Goal: Transaction & Acquisition: Obtain resource

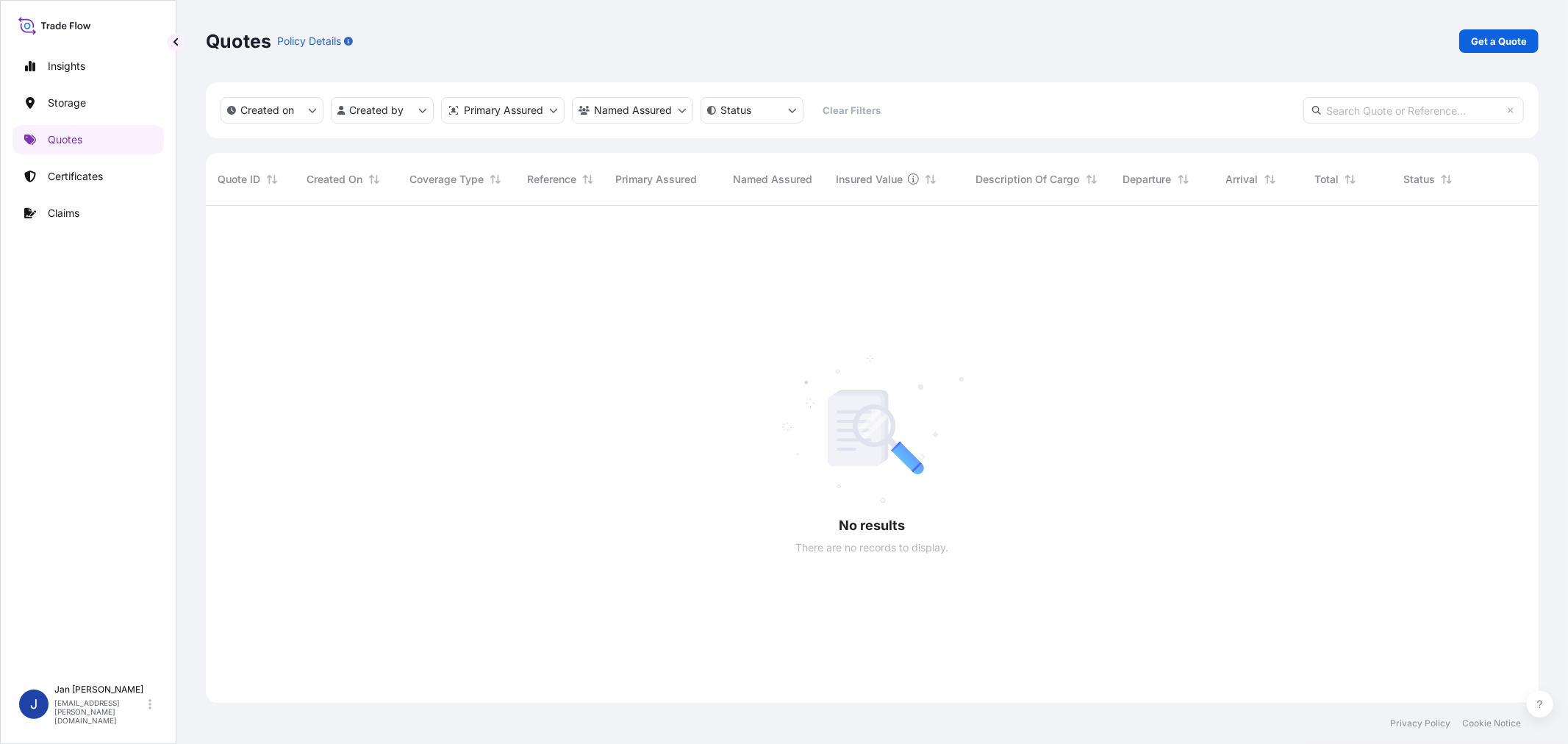
scroll to position [538, 1320]
click at [1516, 45] on p "Get a Quote" at bounding box center [1499, 41] width 56 height 15
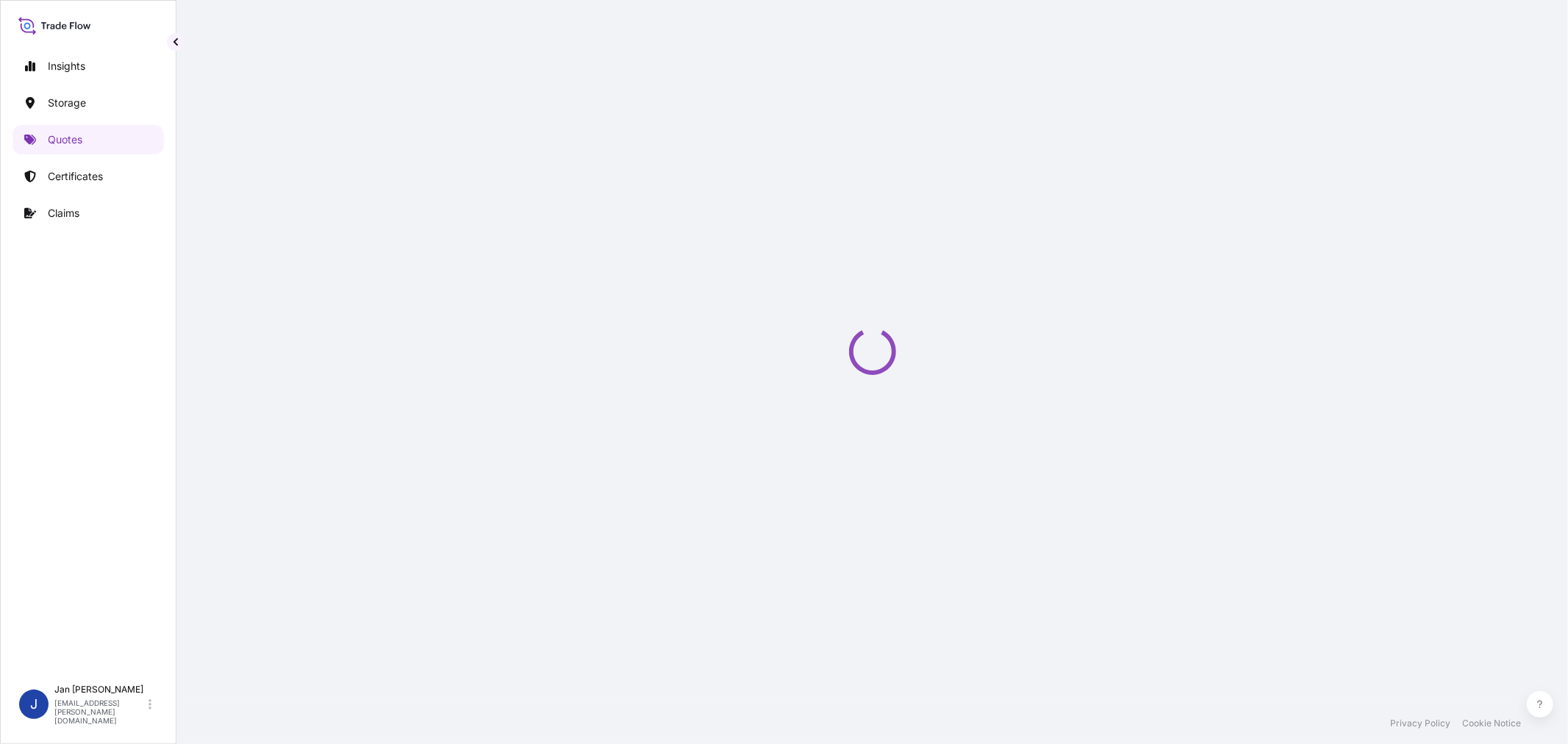
select select "Water"
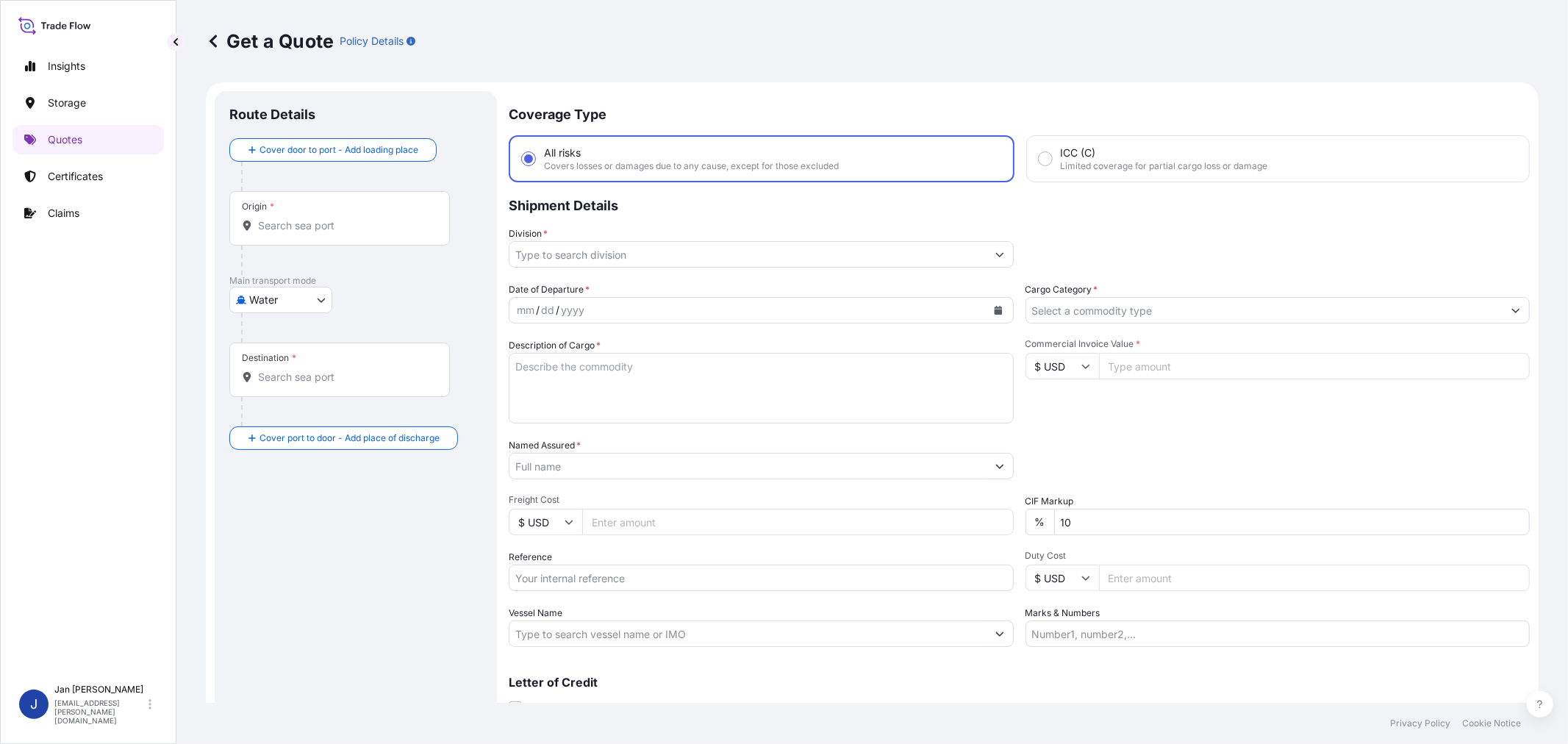
scroll to position [23, 0]
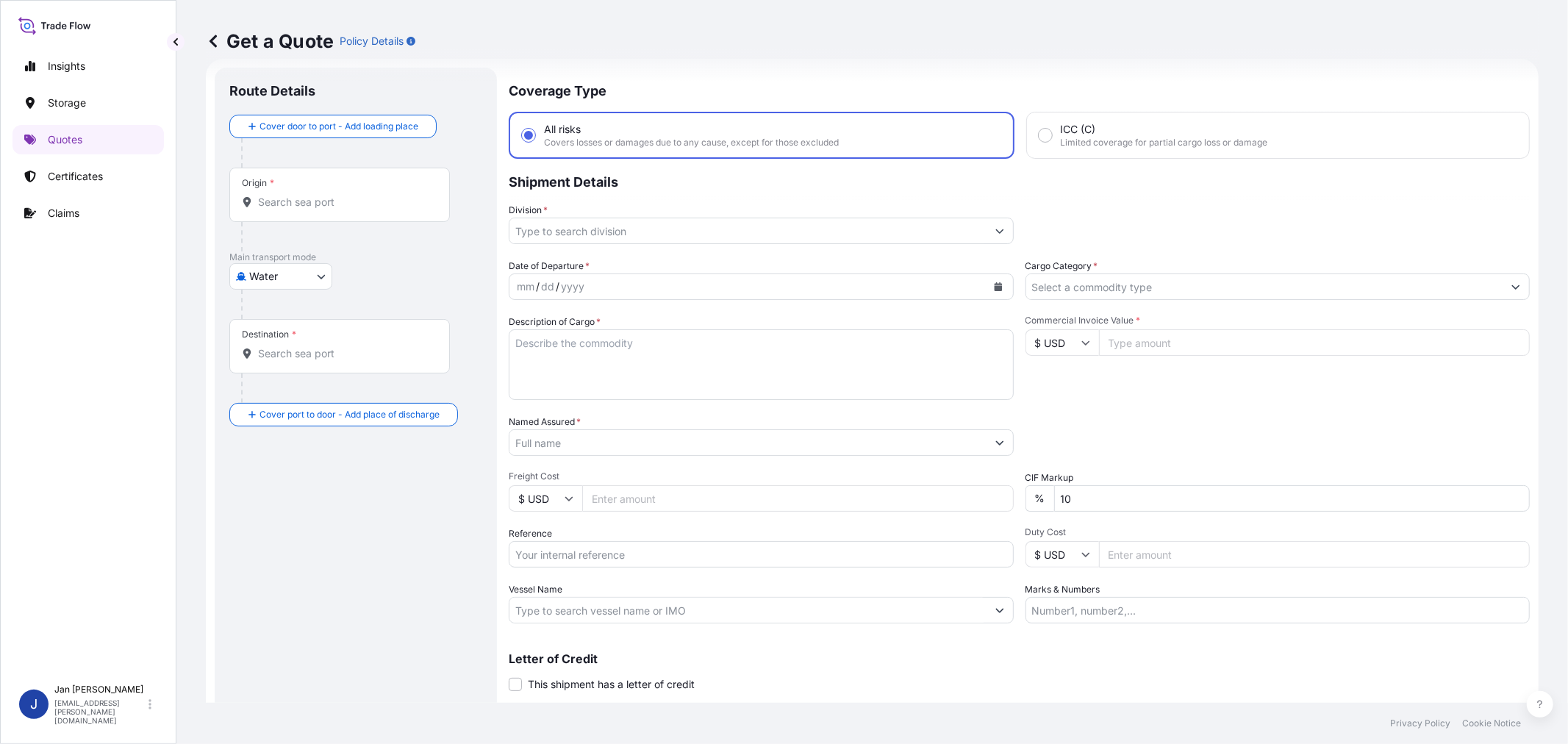
click at [671, 231] on input "Division *" at bounding box center [747, 231] width 477 height 26
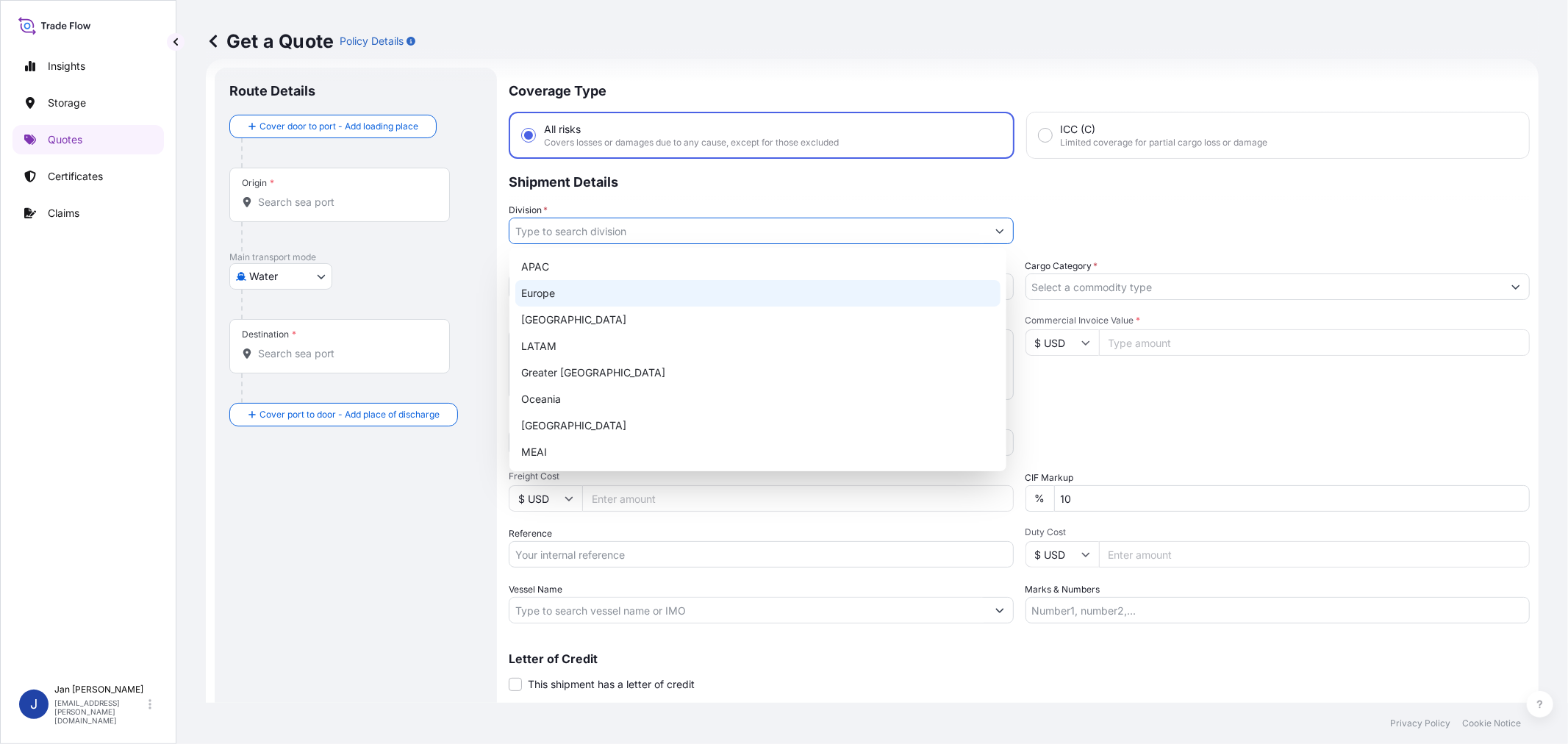
click at [676, 291] on div "Europe" at bounding box center [758, 293] width 485 height 26
type input "Europe"
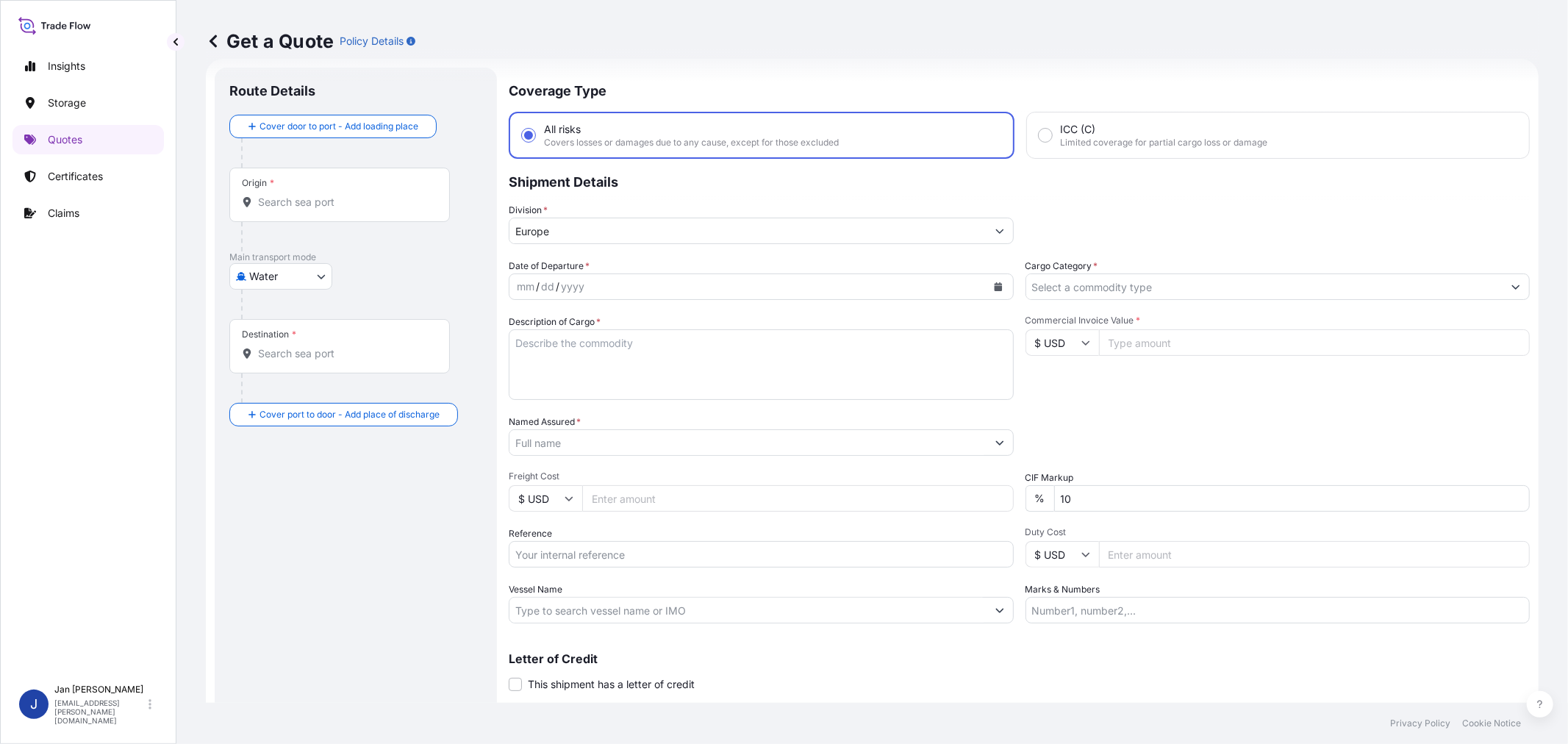
drag, startPoint x: 1326, startPoint y: 197, endPoint x: 531, endPoint y: 11, distance: 816.5
click at [1325, 197] on p "Shipment Details" at bounding box center [1019, 181] width 1021 height 44
click at [994, 287] on icon "Calendar" at bounding box center [998, 287] width 8 height 9
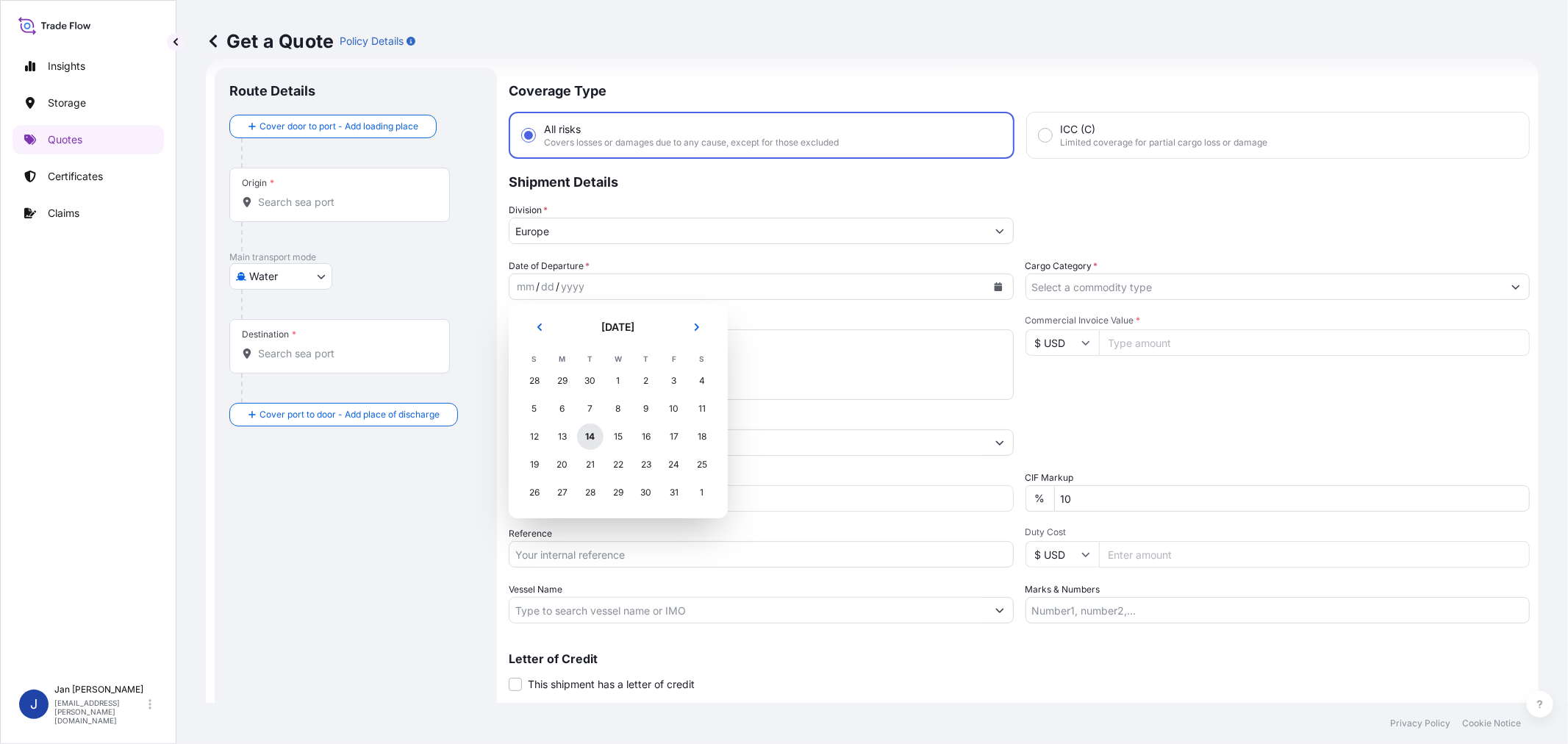
click at [588, 436] on div "14" at bounding box center [590, 436] width 26 height 26
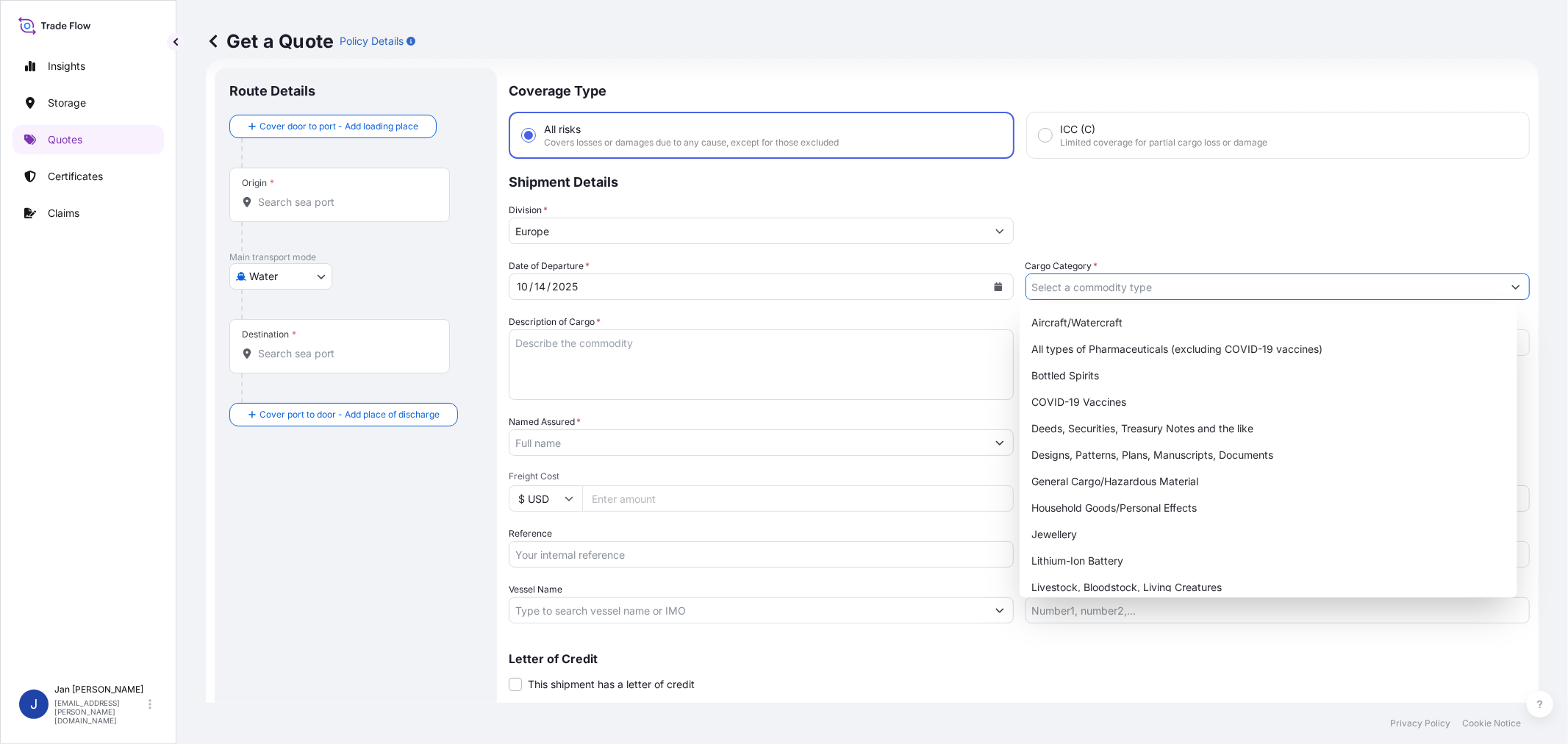
click at [1135, 291] on input "Cargo Category *" at bounding box center [1264, 286] width 477 height 26
click at [1128, 483] on div "General Cargo/Hazardous Material" at bounding box center [1268, 481] width 485 height 26
type input "General Cargo/Hazardous Material"
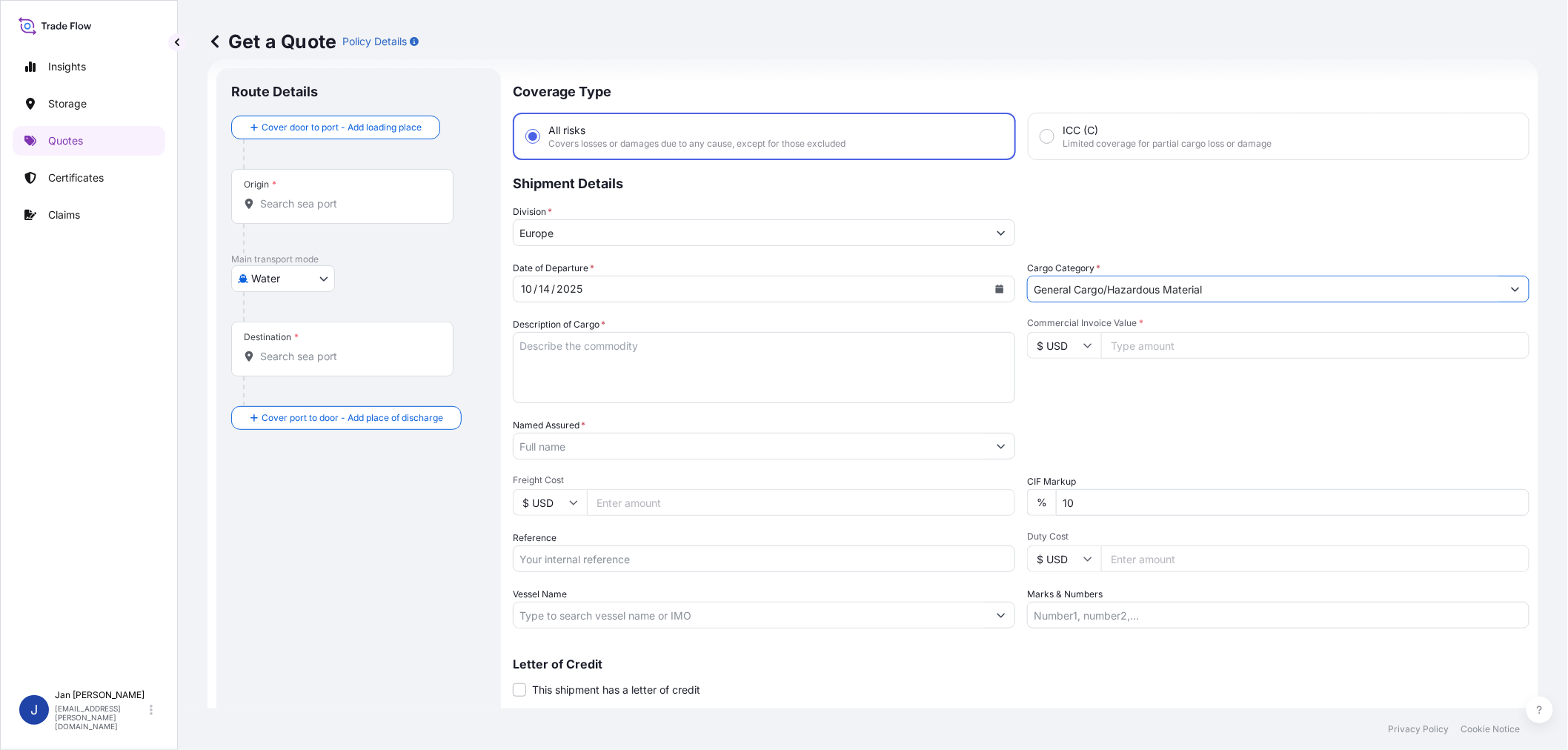
click at [650, 454] on input "Named Assured *" at bounding box center [751, 446] width 474 height 27
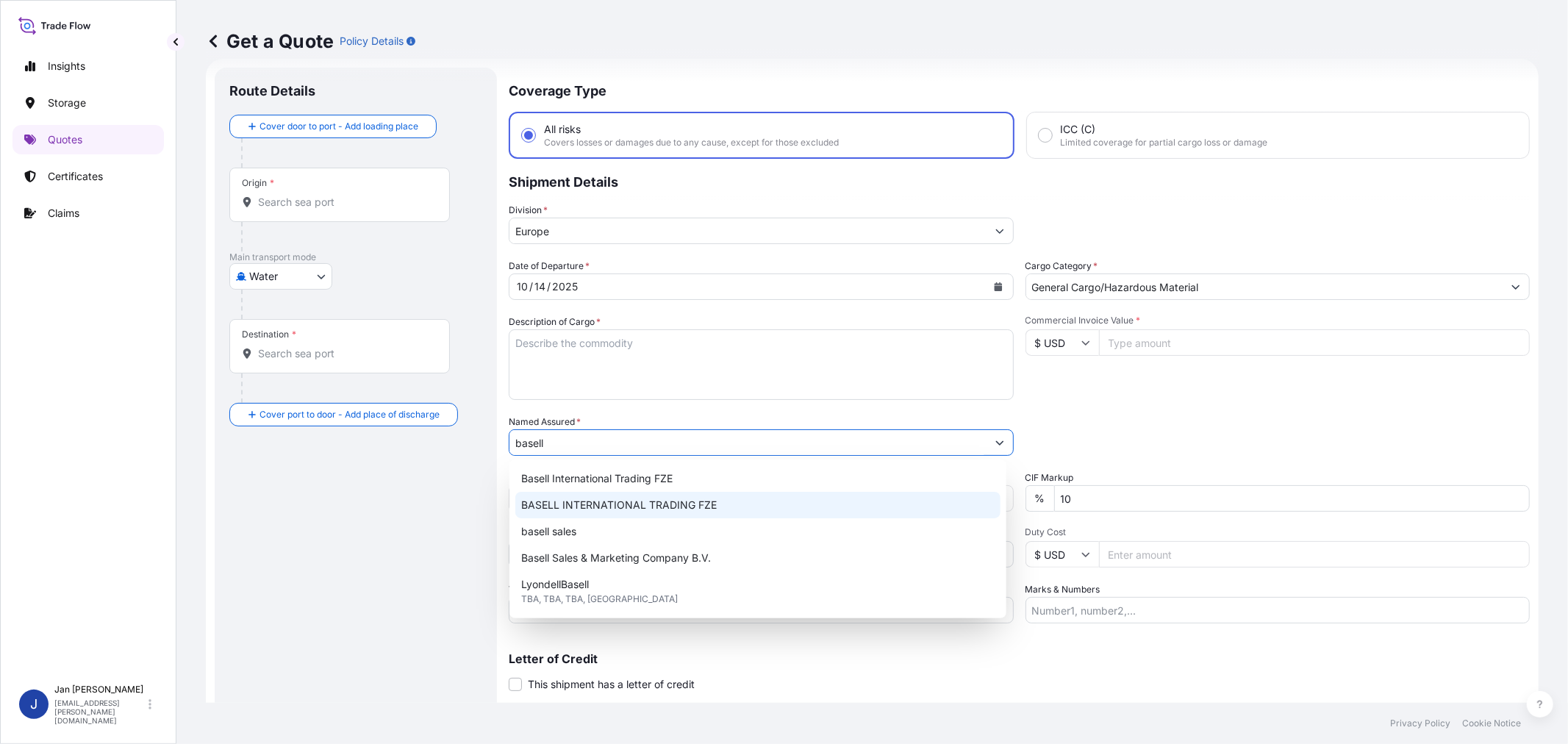
click at [659, 495] on div "BASELL INTERNATIONAL TRADING FZE" at bounding box center [758, 505] width 485 height 26
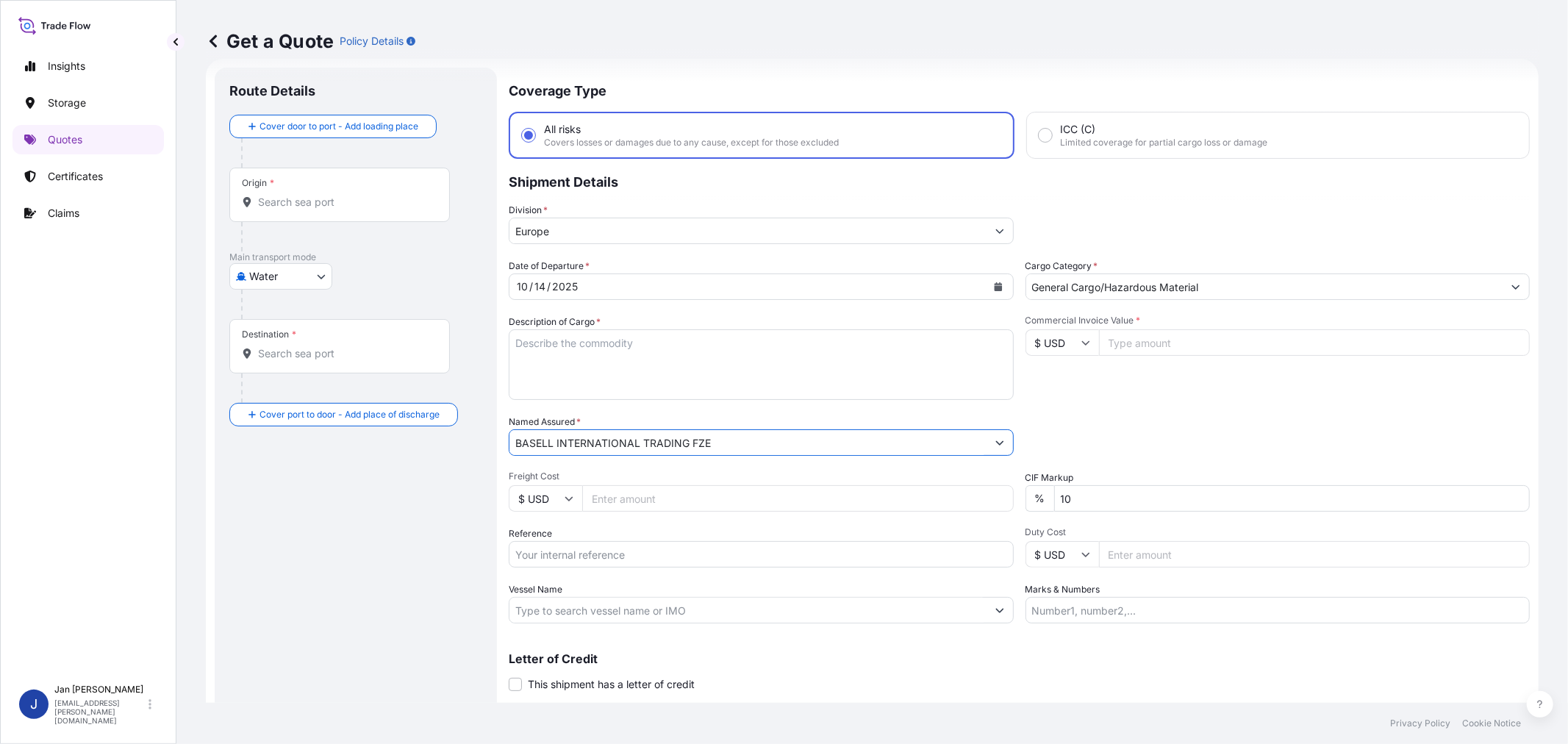
type input "BASELL INTERNATIONAL TRADING FZE"
click at [1159, 400] on div "Date of Departure * [DATE] Cargo Category * General Cargo/Hazardous Material De…" at bounding box center [1019, 441] width 1021 height 365
click at [1144, 329] on input "Commercial Invoice Value *" at bounding box center [1314, 342] width 432 height 26
paste input "140535.10"
type input "140535.10"
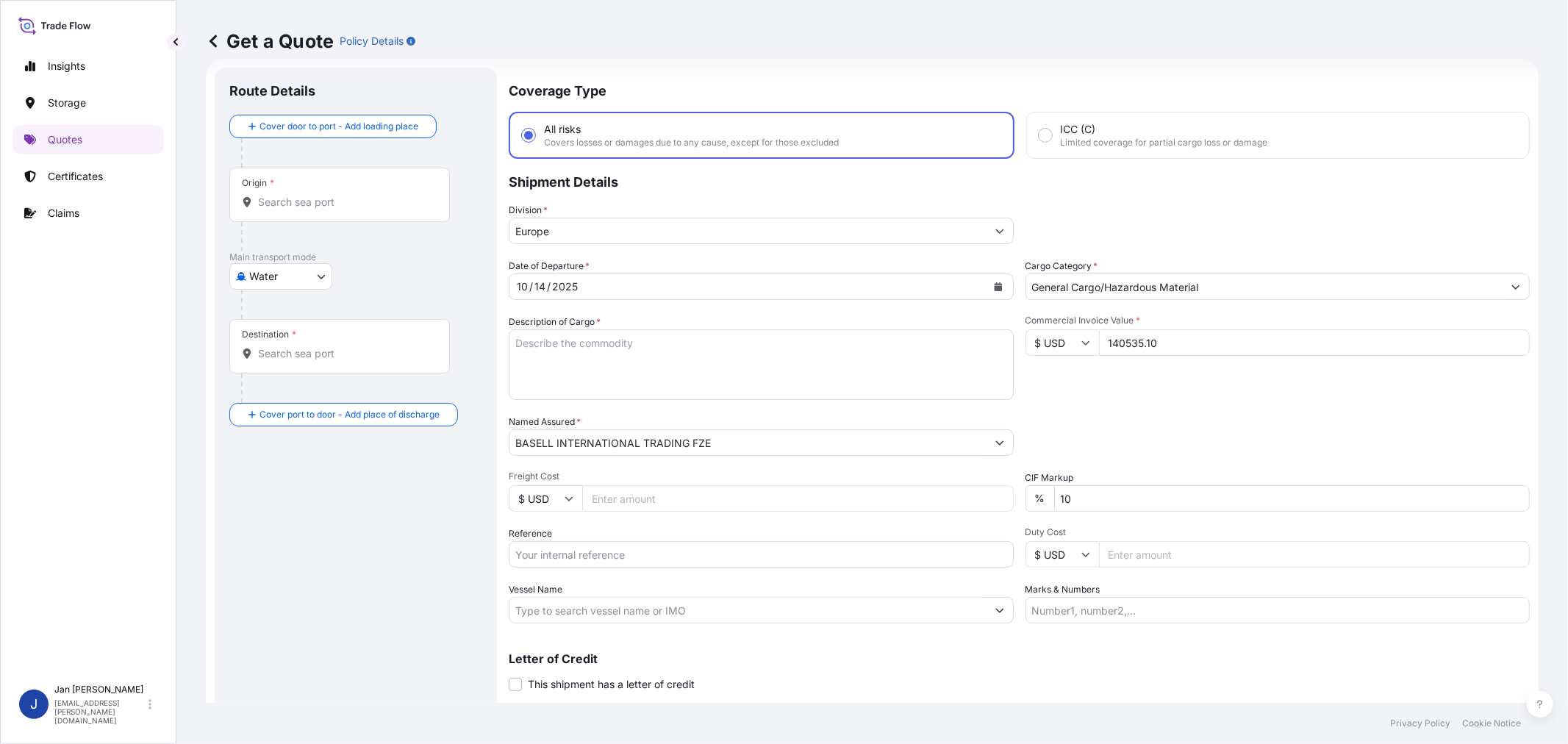
click at [1032, 338] on input "$ USD" at bounding box center [1062, 342] width 74 height 26
drag, startPoint x: 1049, startPoint y: 375, endPoint x: 1156, endPoint y: 380, distance: 107.1
click at [1049, 375] on div "€ EUR" at bounding box center [1056, 381] width 62 height 28
type input "€ EUR"
click at [1156, 380] on div "Commercial Invoice Value * € EUR 140535.10" at bounding box center [1278, 357] width 505 height 85
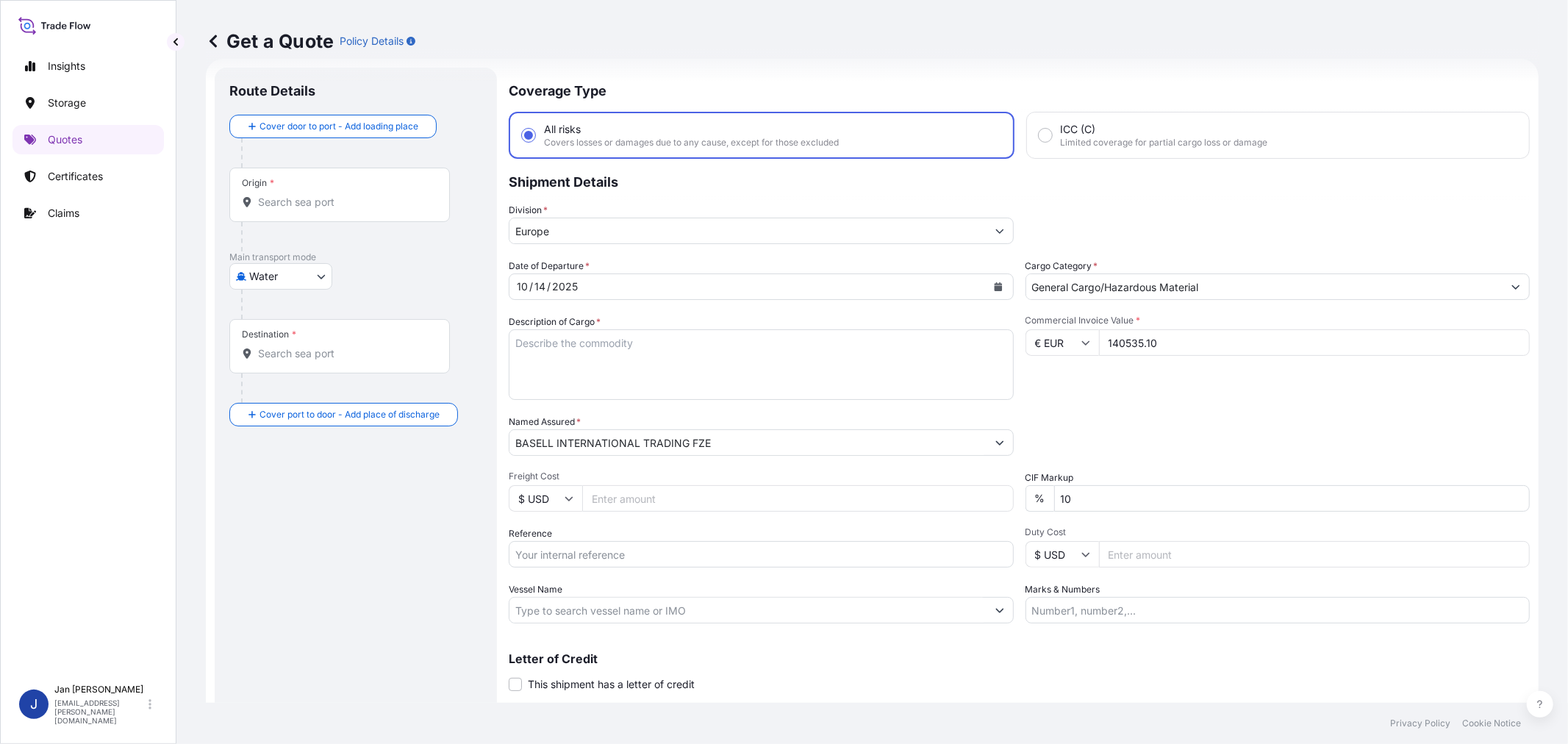
click at [843, 612] on input "Vessel Name" at bounding box center [747, 610] width 477 height 26
paste input "CMA CGM LOIRE"
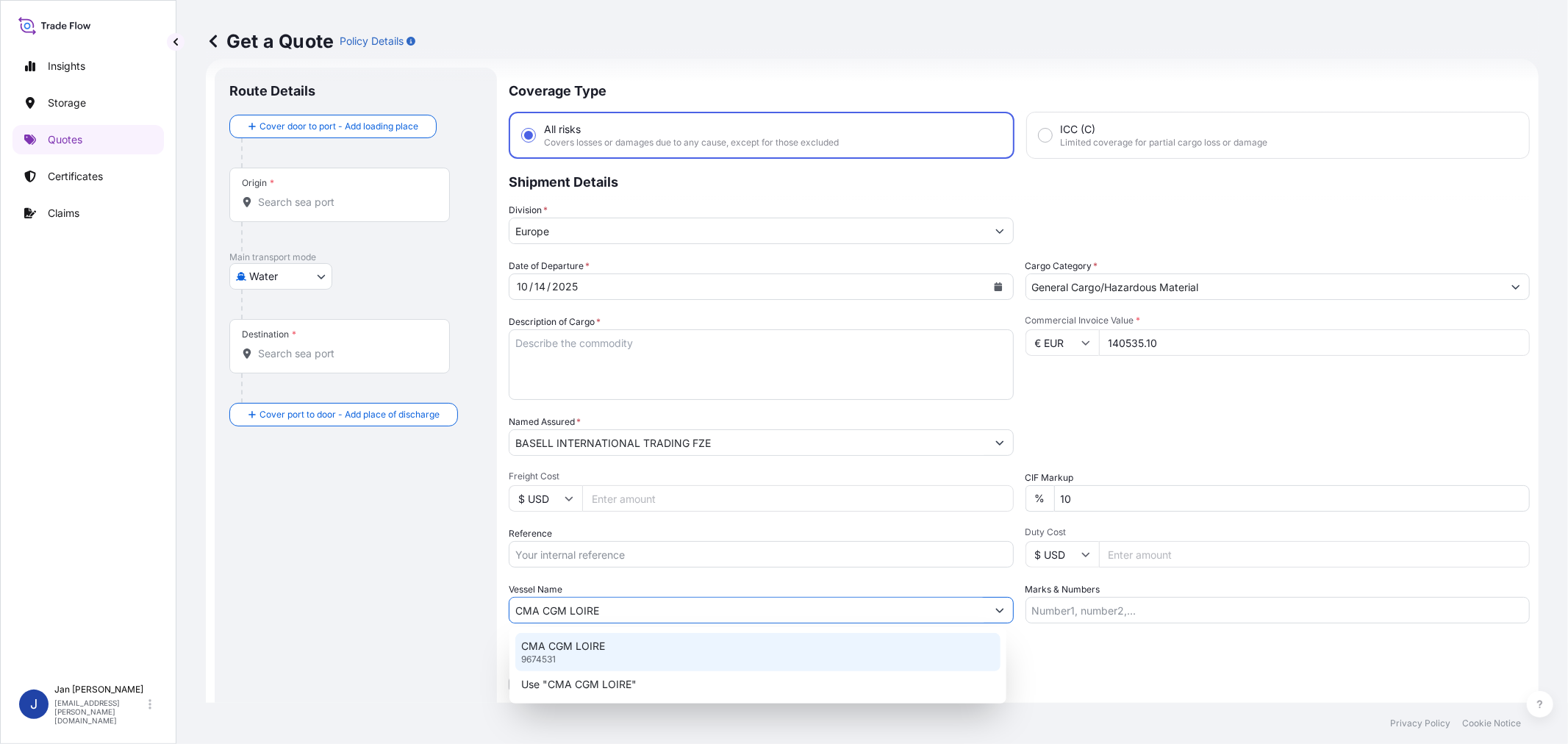
click at [652, 647] on div "CMA CGM LOIRE 9674531" at bounding box center [758, 652] width 485 height 38
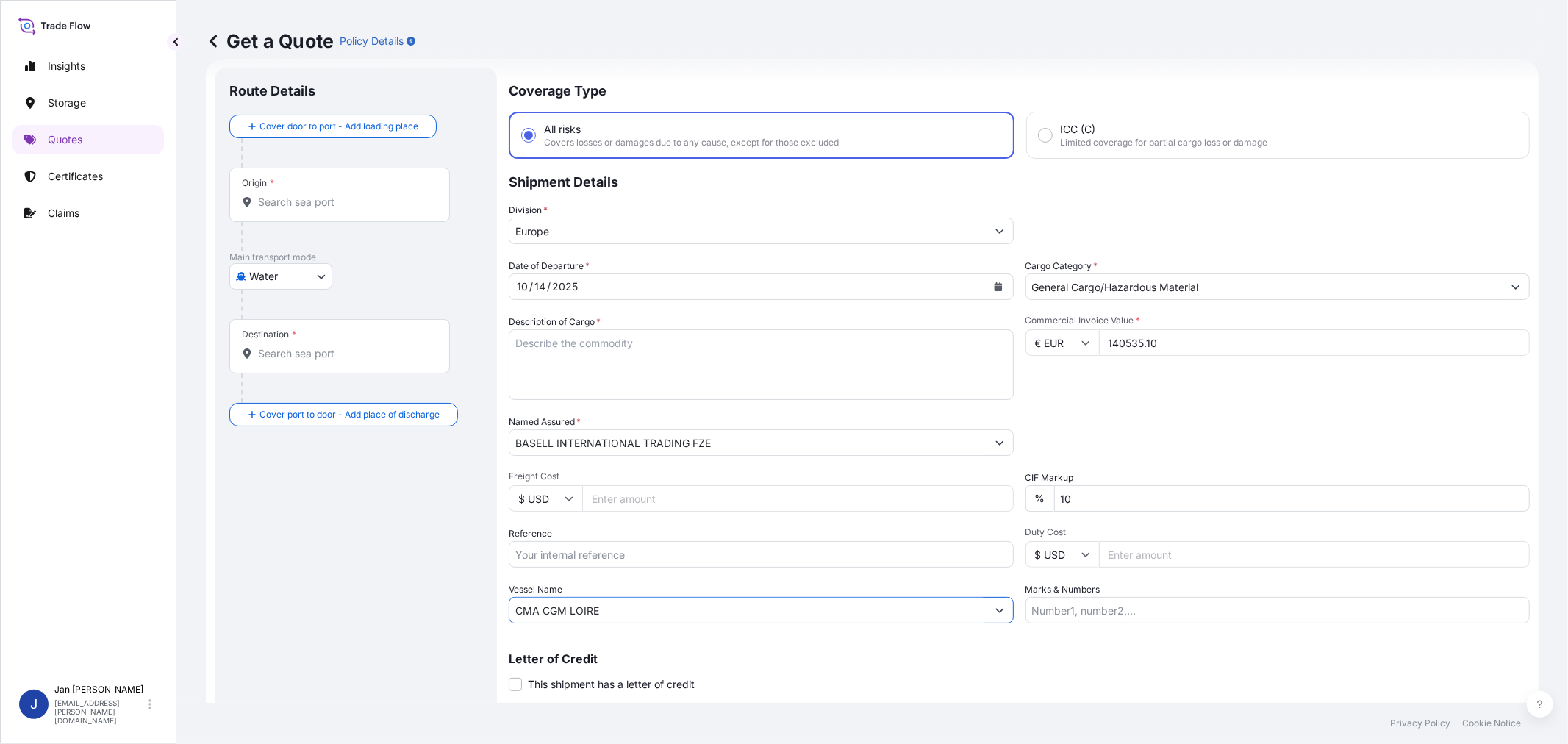
type input "CMA CGM LOIRE"
click at [335, 212] on div "Origin *" at bounding box center [339, 194] width 221 height 54
click at [335, 210] on input "Origin *" at bounding box center [344, 203] width 173 height 15
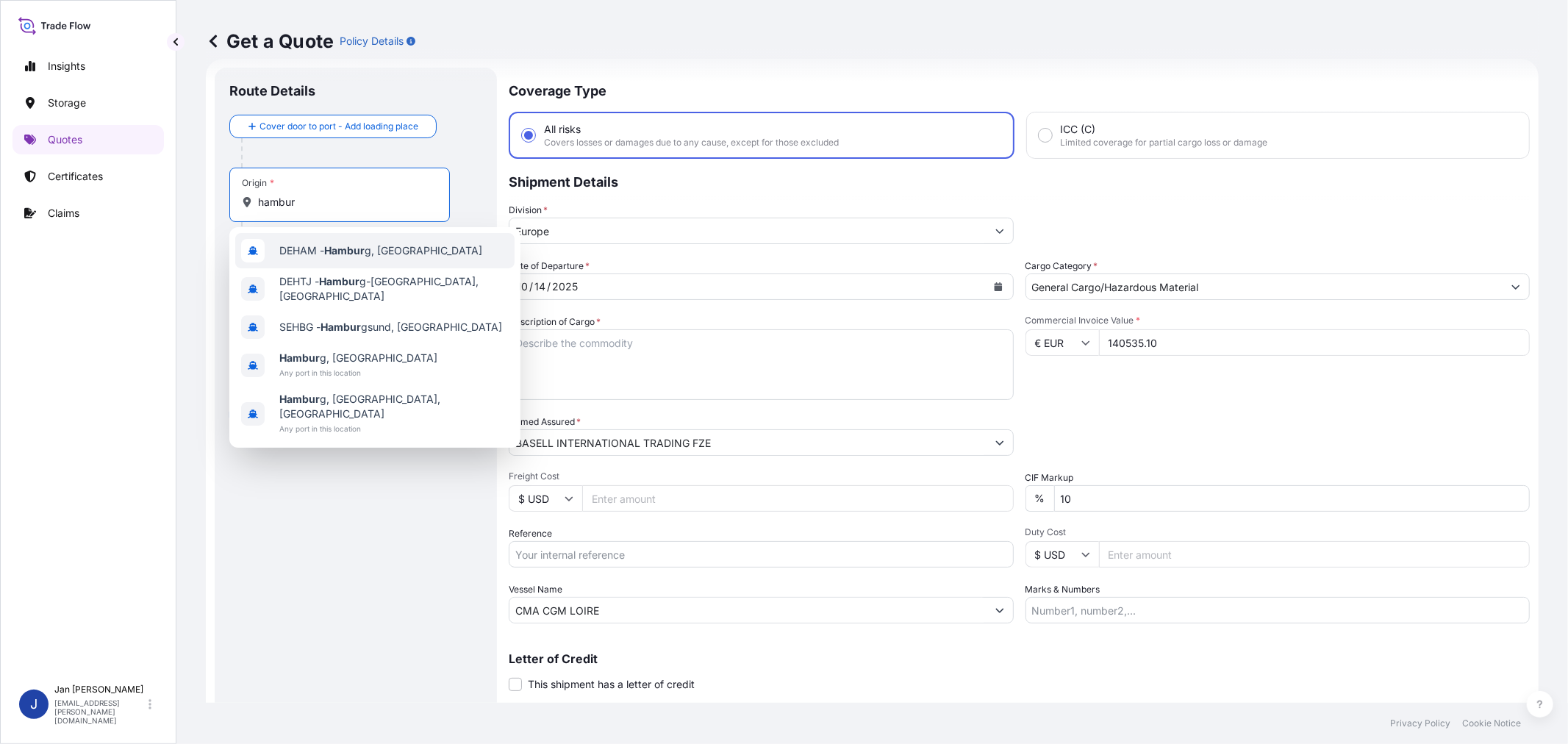
click at [325, 243] on span "DEHAM - Hambur g, [GEOGRAPHIC_DATA]" at bounding box center [381, 251] width 203 height 15
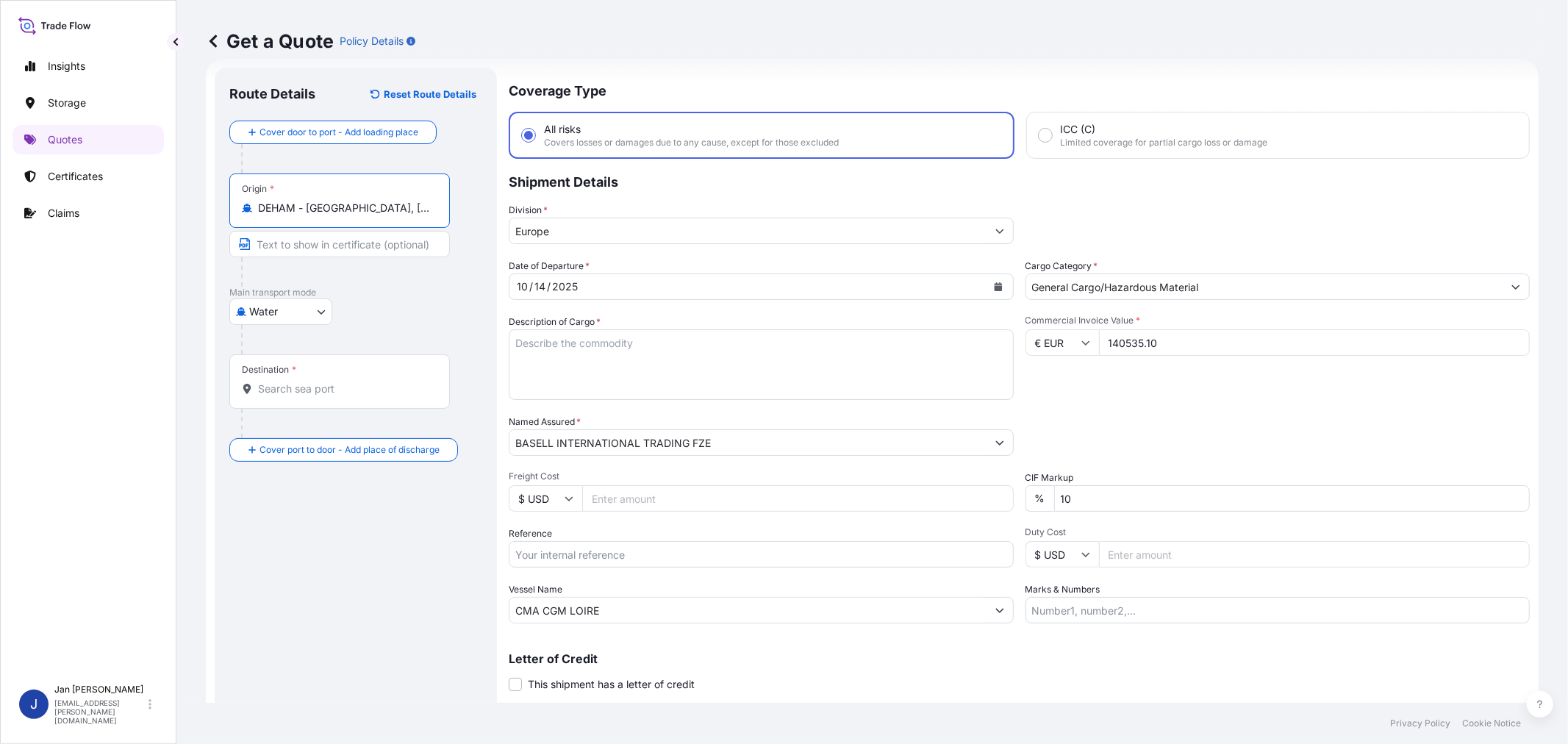
type input "DEHAM - [GEOGRAPHIC_DATA], [GEOGRAPHIC_DATA]"
click at [358, 383] on input "Destination *" at bounding box center [347, 389] width 179 height 15
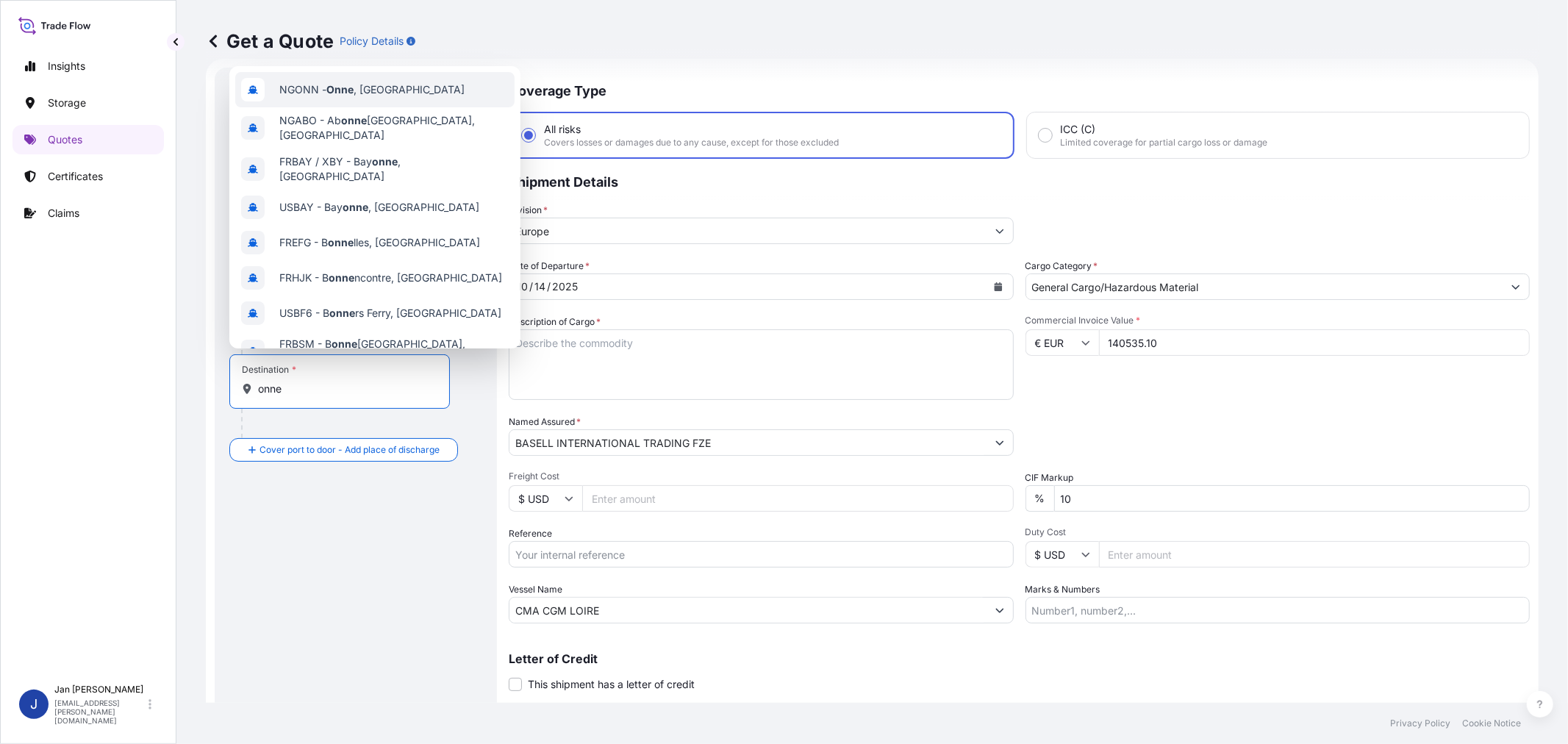
click at [358, 83] on span "NGONN - [GEOGRAPHIC_DATA] , [GEOGRAPHIC_DATA]" at bounding box center [372, 90] width 185 height 15
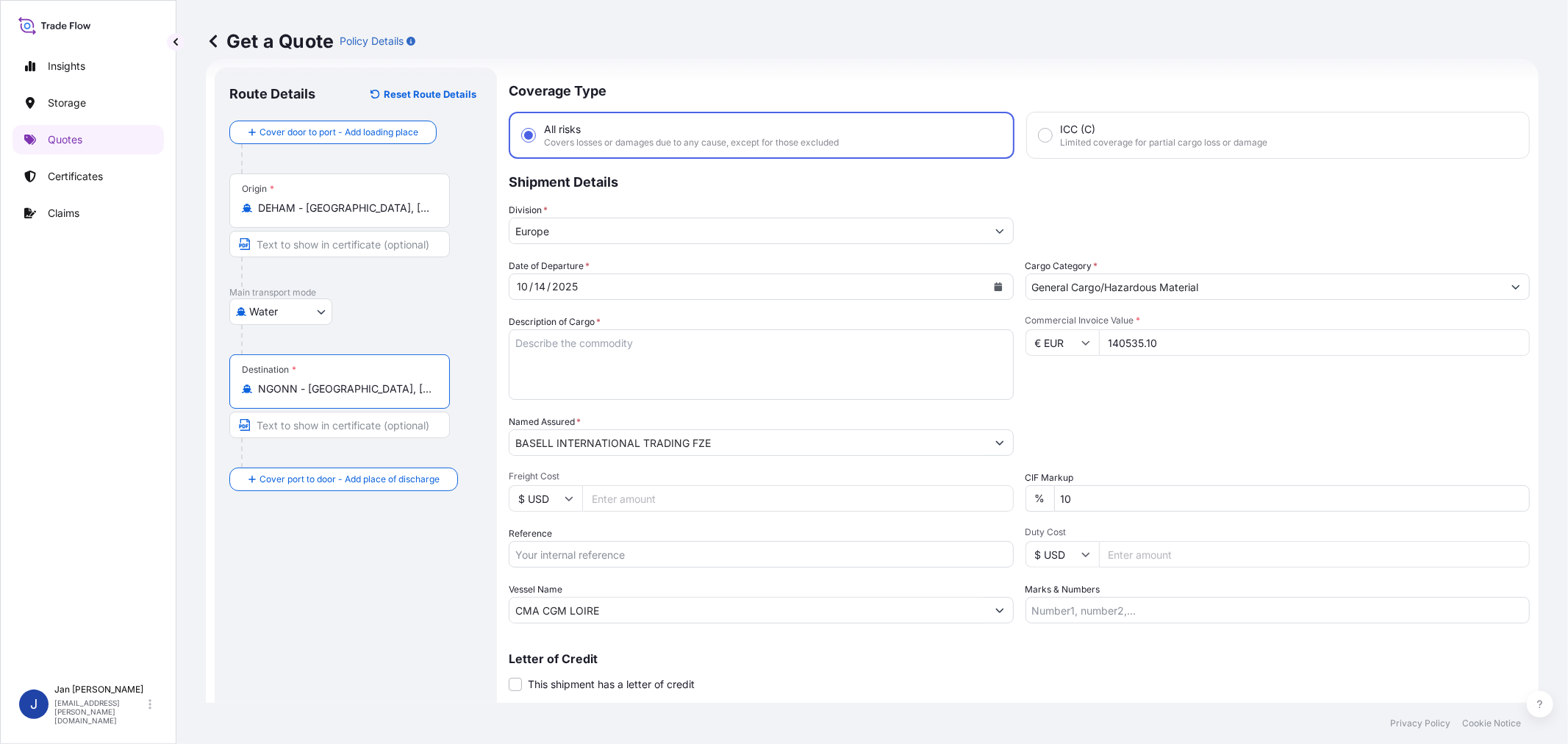
type input "NGONN - [GEOGRAPHIC_DATA], [GEOGRAPHIC_DATA]"
click at [888, 320] on div "Description of Cargo *" at bounding box center [761, 357] width 505 height 85
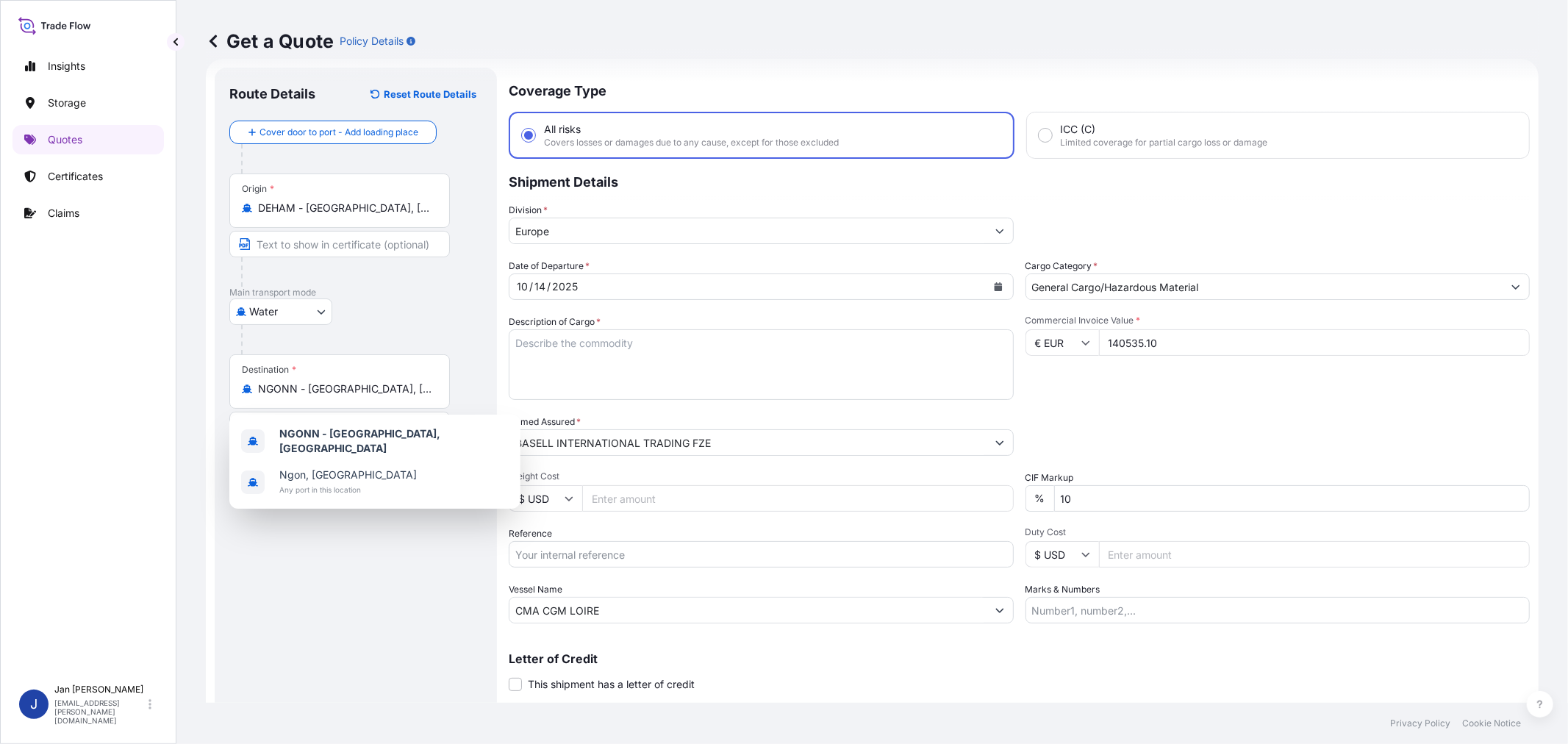
click at [889, 342] on textarea "Description of Cargo *" at bounding box center [761, 365] width 505 height 71
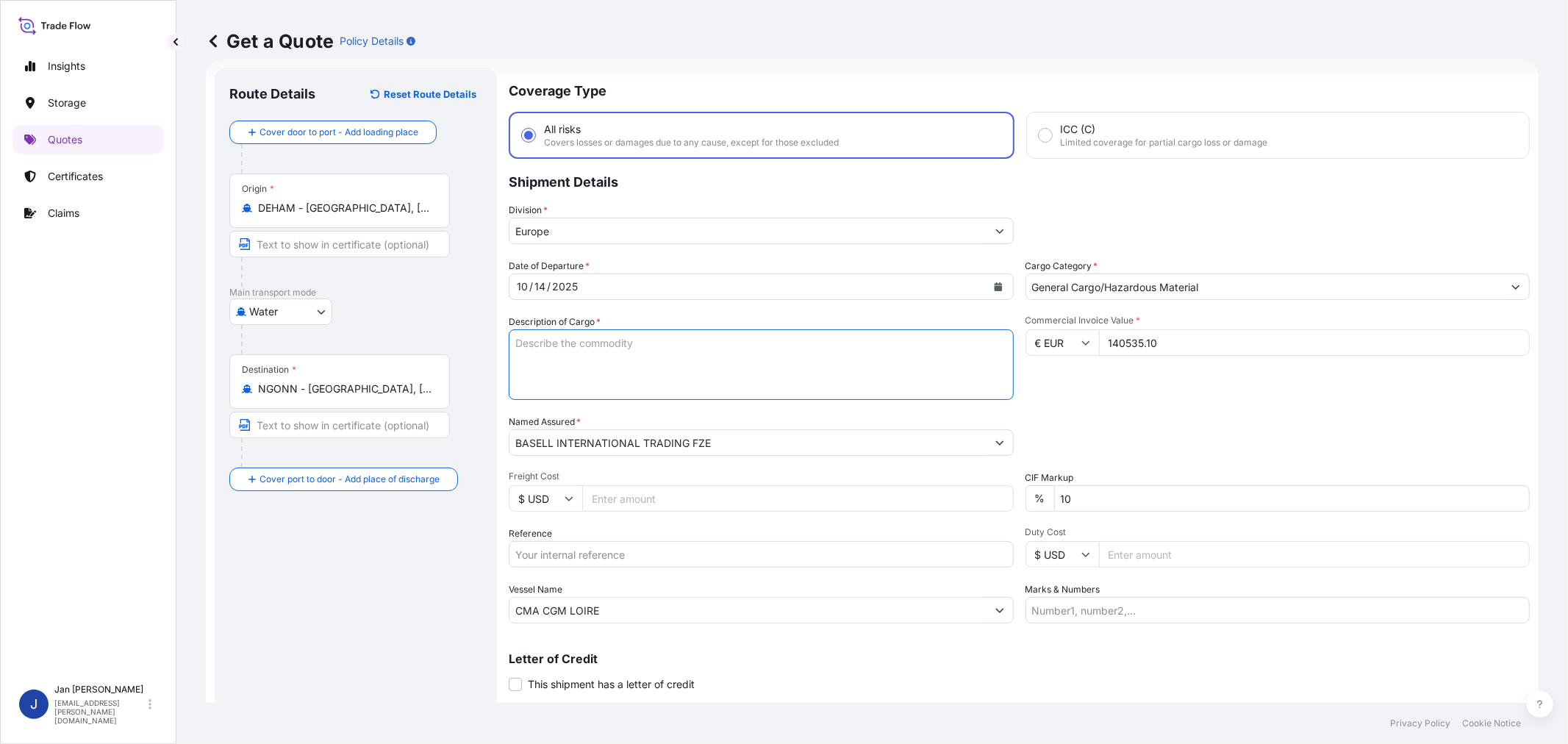
paste textarea "BAGS LOADED ONTO 54 PALLETS LOADED INTO 3 40' HIGH CUBE CONTAINER LUPOLEN 4552D…"
click at [515, 346] on textarea "BAGS LOADED ONTO 54 PALLETS LOADED INTO 3 40' HIGH CUBE CONTAINER LUPOLEN 4552D…" at bounding box center [761, 365] width 505 height 71
type textarea "2970 BAGS LOADED ONTO 54 PALLETS LOADED INTO 3 40' HIGH CUBE CONTAINER LUPOLEN …"
click at [1209, 399] on div "Date of Departure * [DATE] Cargo Category * General Cargo/Hazardous Material De…" at bounding box center [1019, 441] width 1021 height 365
click at [598, 550] on input "Reference" at bounding box center [761, 554] width 505 height 26
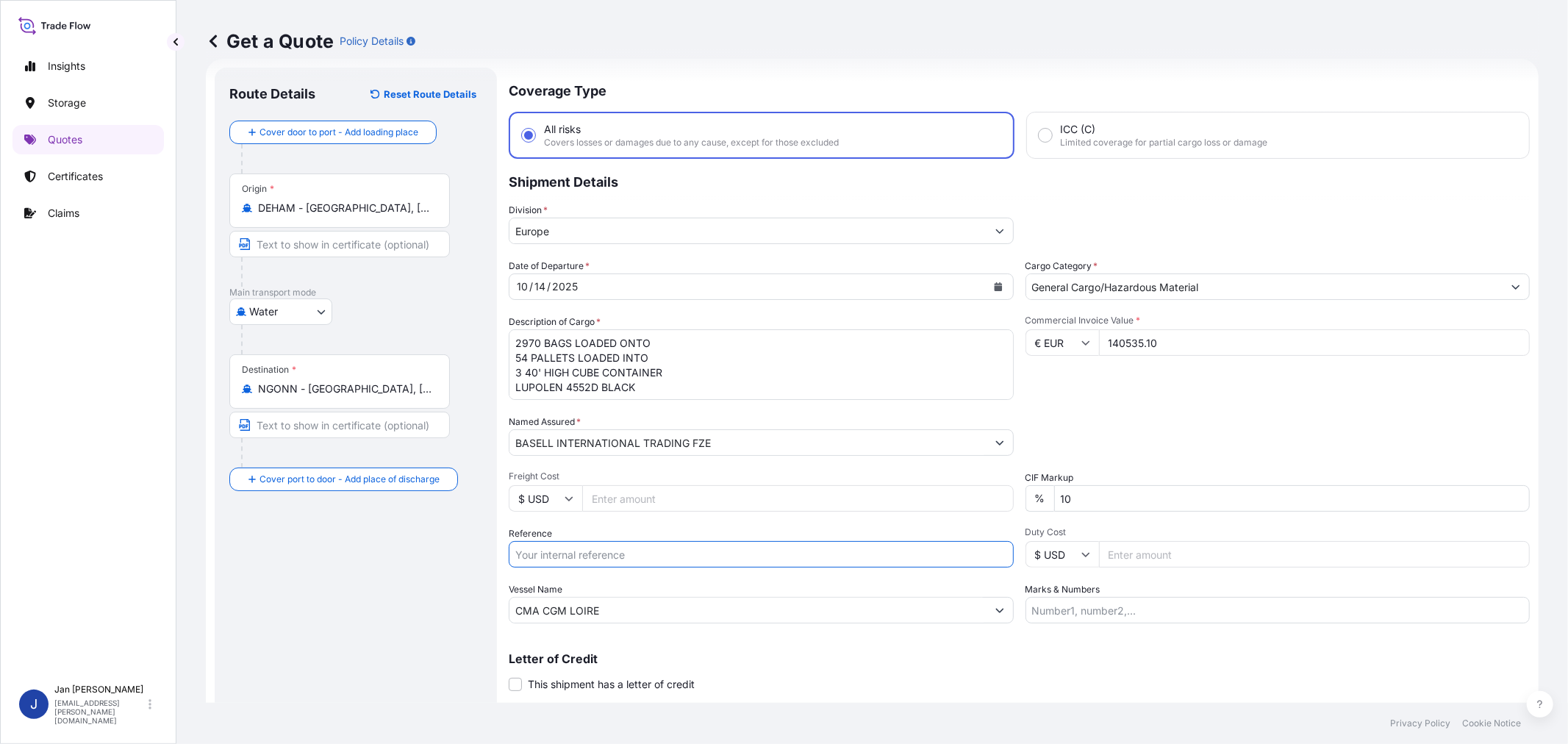
paste input "1187440766 // 5013230672 5013250156 304269647"
type input "1187440766 // 5013230672 5013250156 304269647"
click at [1235, 427] on div "Packing Category Type to search a container mode Please select a primary mode o…" at bounding box center [1278, 435] width 505 height 41
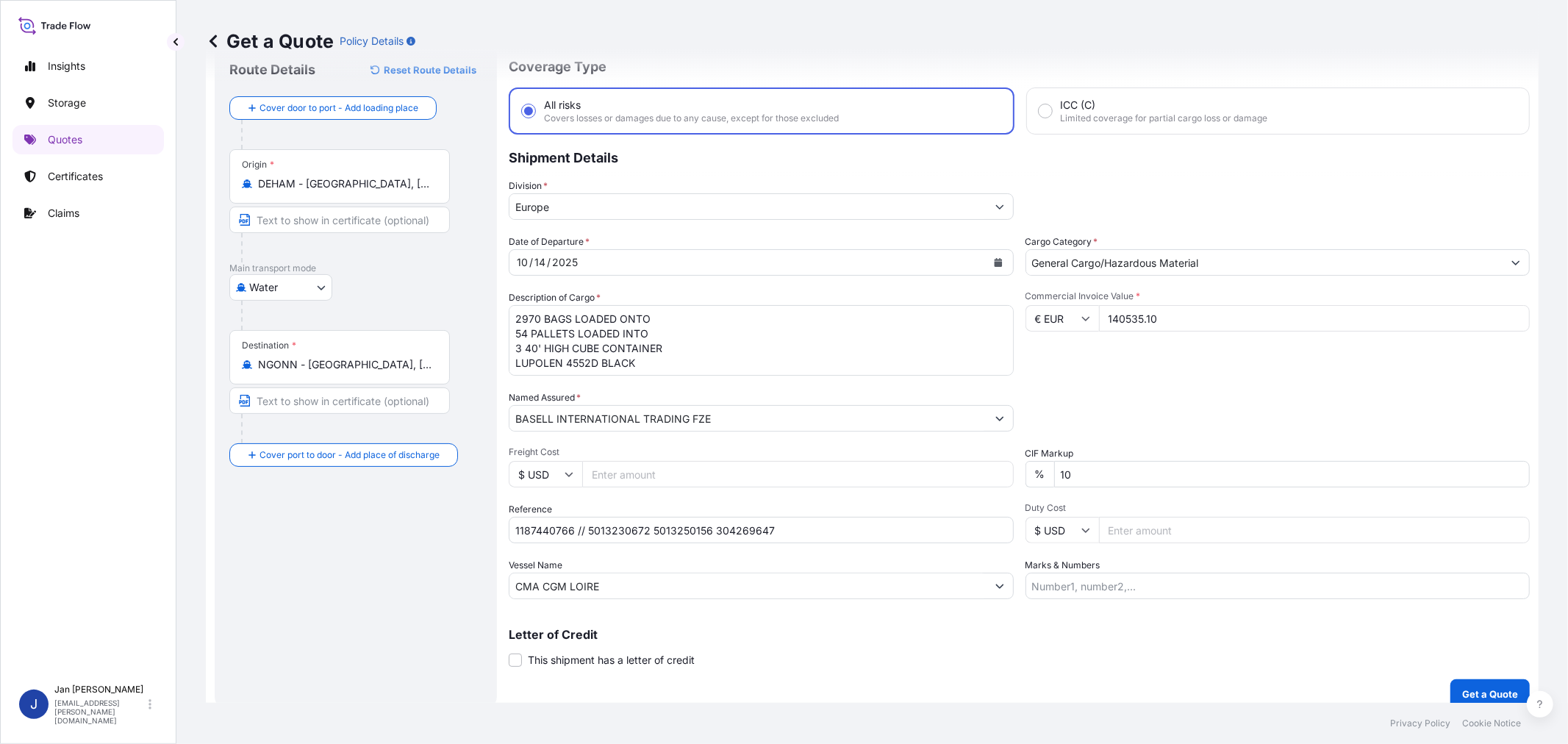
scroll to position [60, 0]
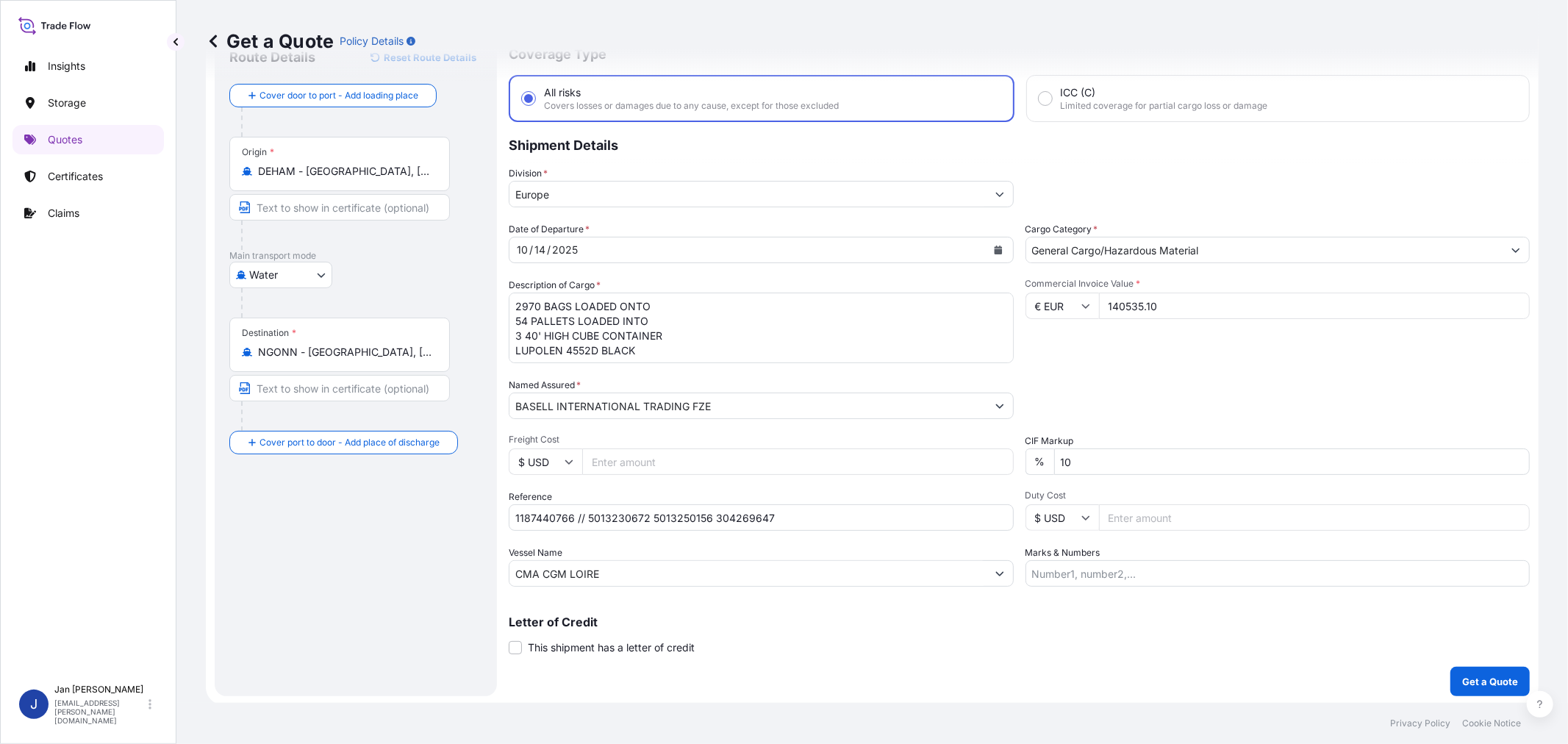
click at [1472, 680] on p "Get a Quote" at bounding box center [1490, 682] width 56 height 15
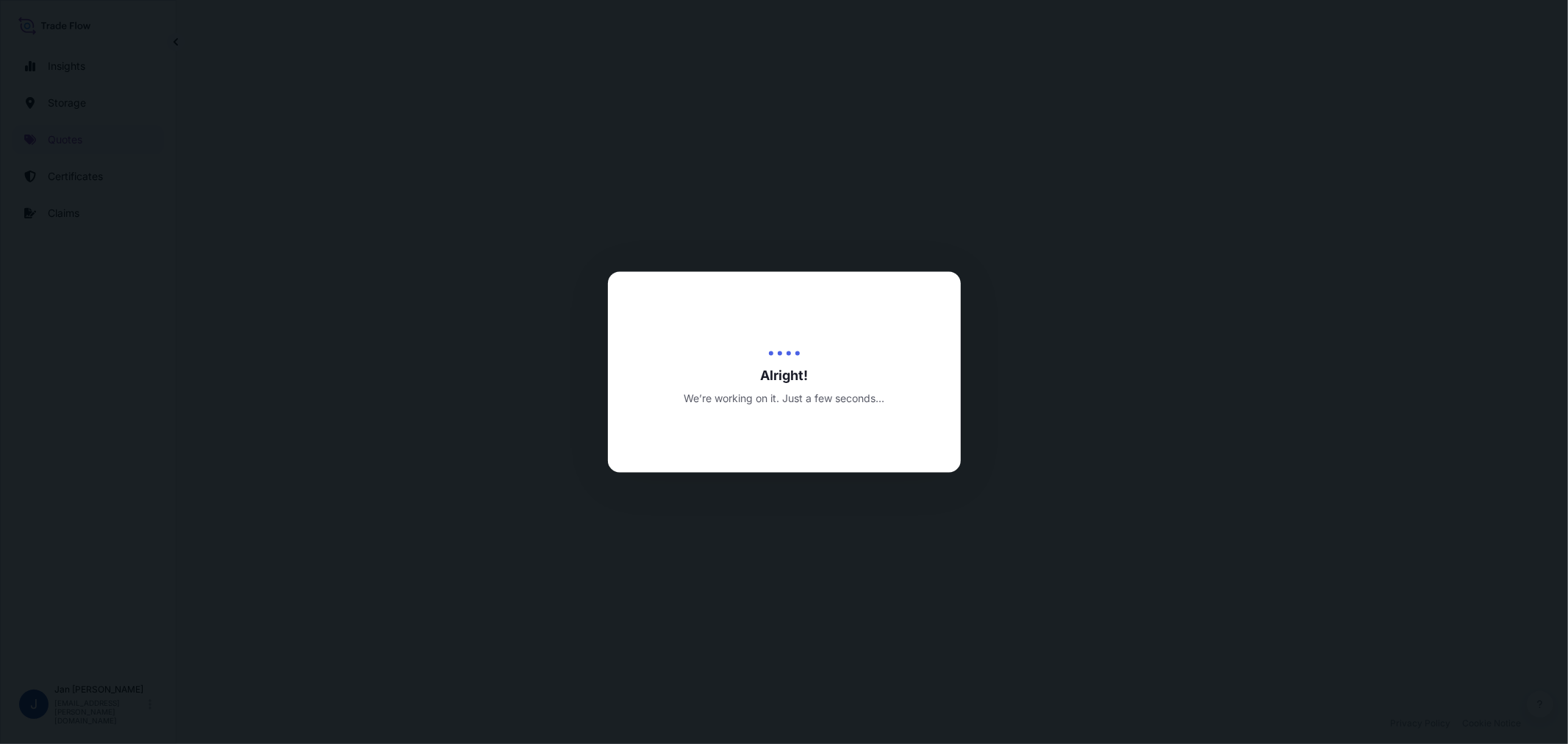
select select "Water"
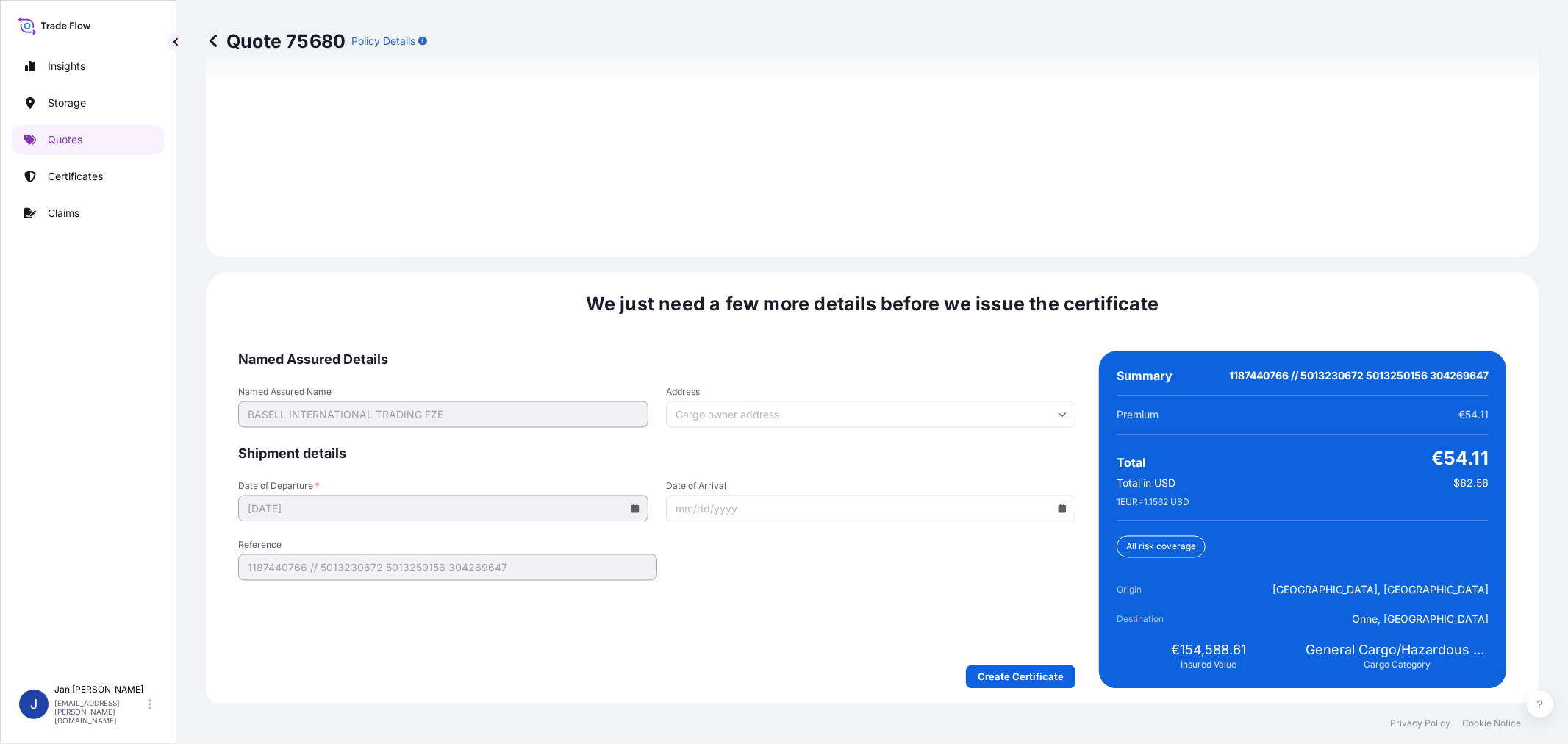
scroll to position [2057, 0]
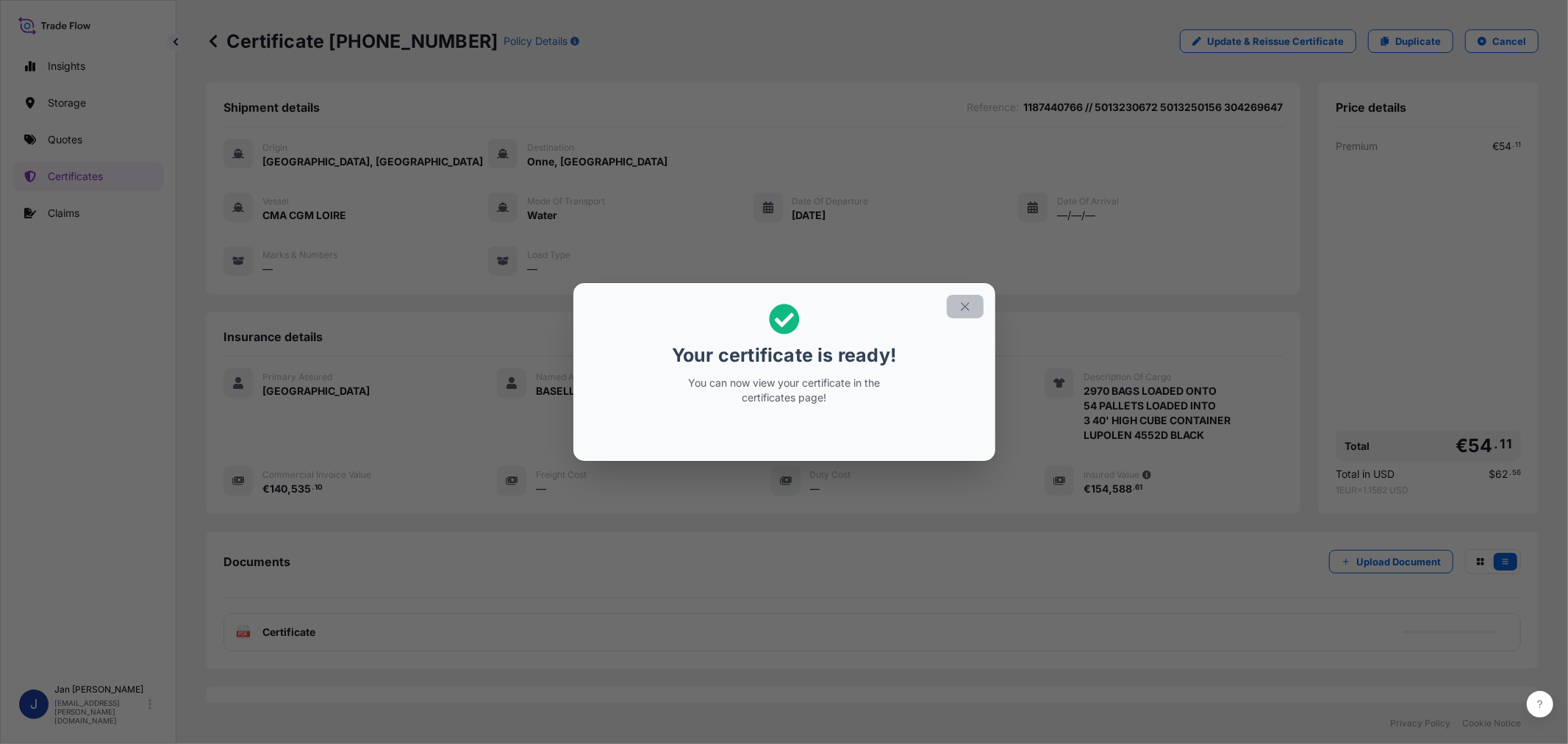
click at [974, 305] on button "button" at bounding box center [964, 306] width 37 height 23
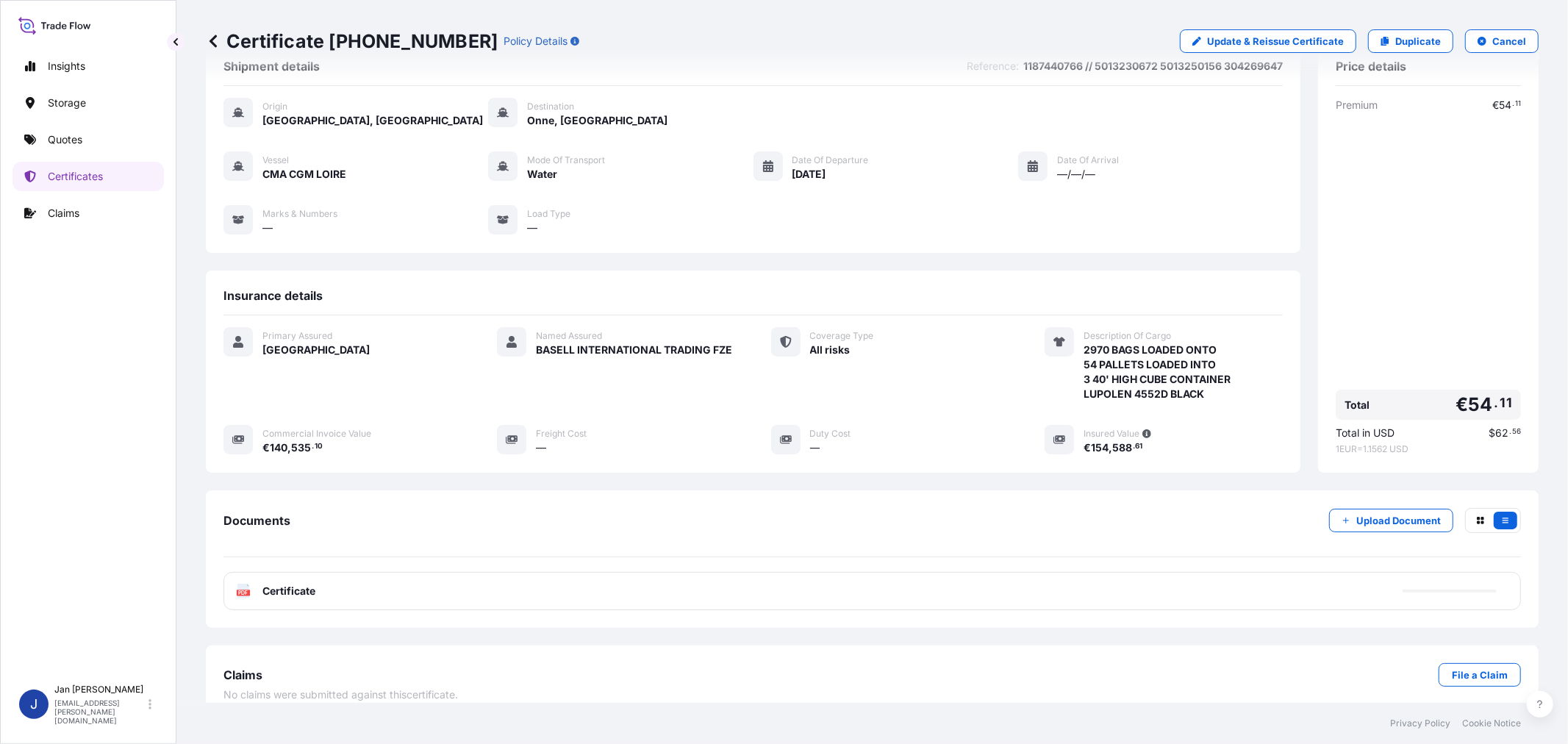
scroll to position [60, 0]
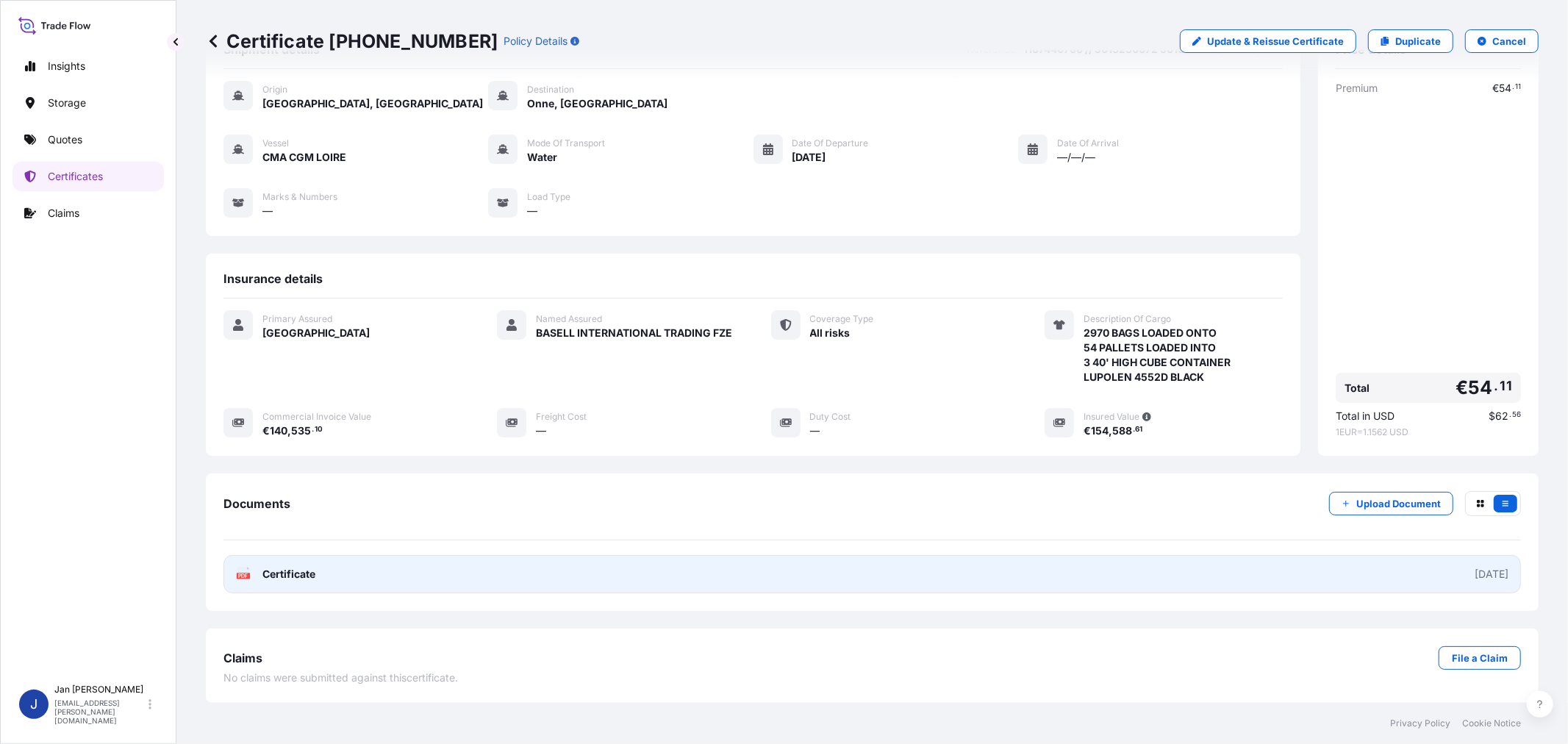
click at [238, 574] on icon at bounding box center [243, 574] width 13 height 15
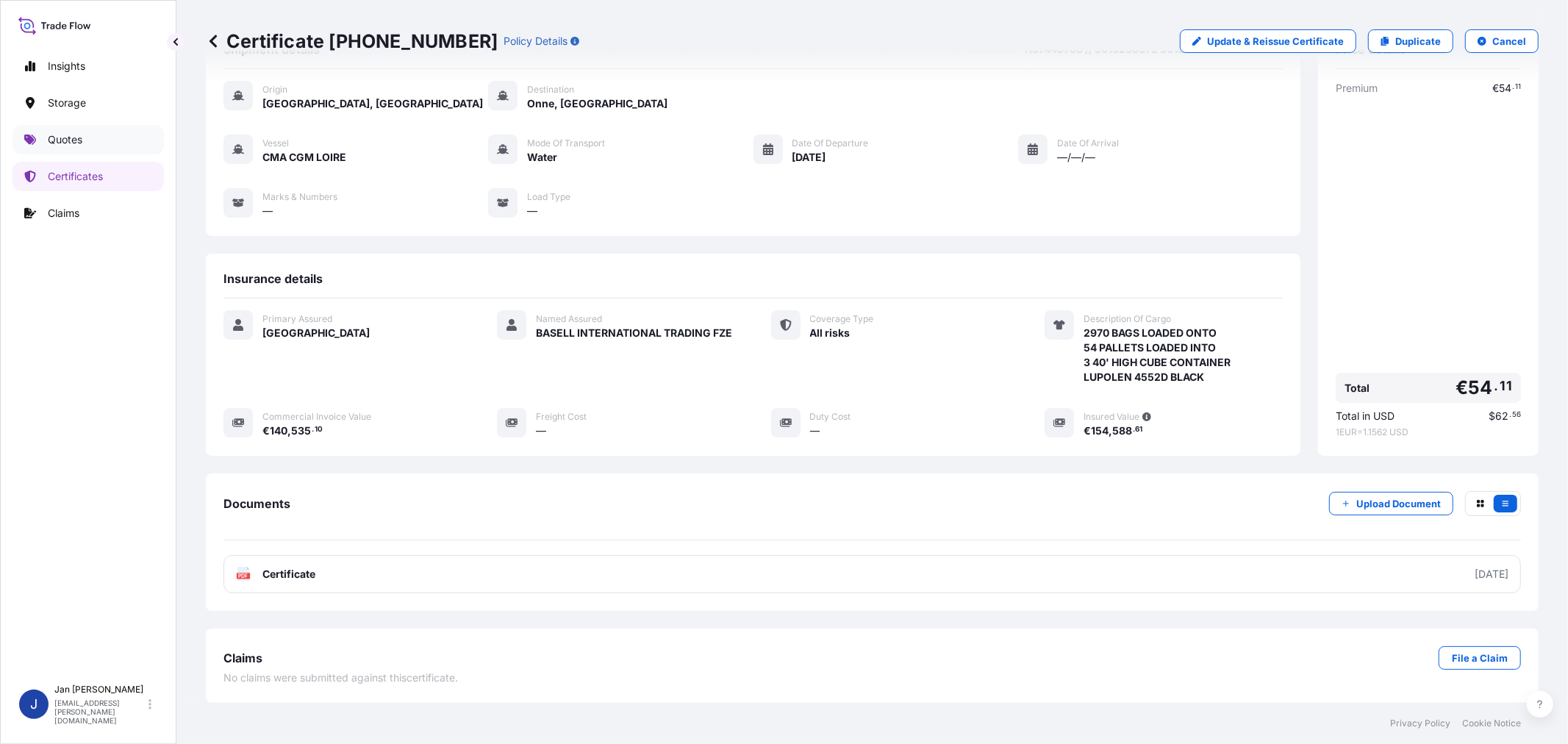
click at [113, 133] on link "Quotes" at bounding box center [88, 139] width 151 height 29
